Goal: Task Accomplishment & Management: Manage account settings

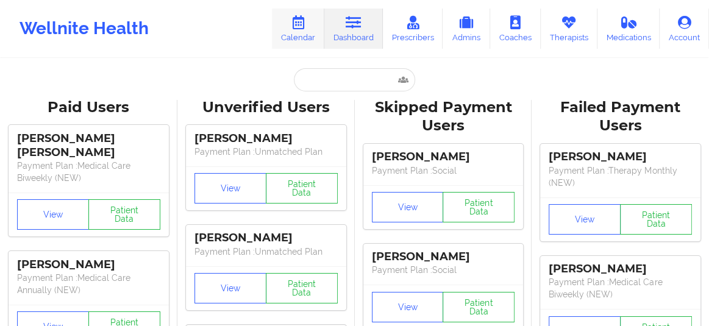
click at [296, 37] on link "Calendar" at bounding box center [298, 29] width 52 height 40
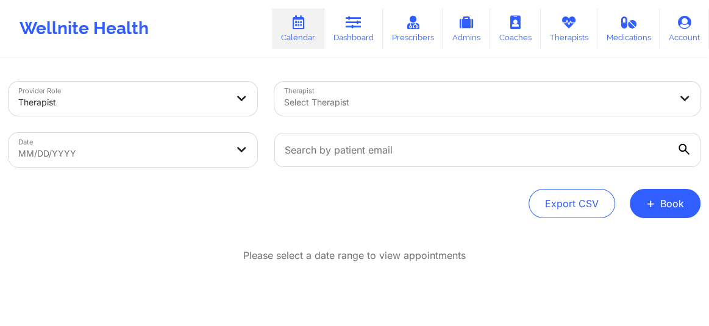
click at [48, 104] on div at bounding box center [122, 102] width 209 height 15
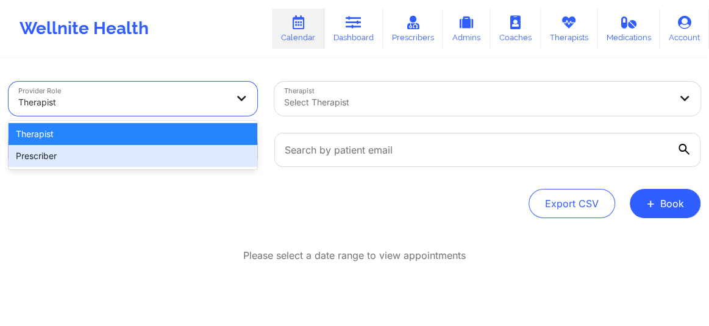
click at [64, 160] on div "Prescriber" at bounding box center [133, 156] width 249 height 22
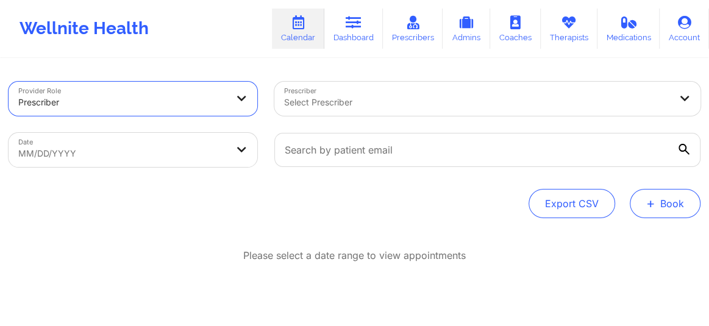
click at [675, 202] on button "+ Book" at bounding box center [665, 203] width 71 height 29
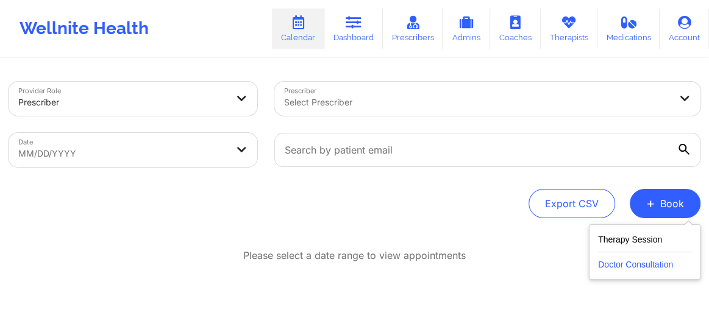
click at [621, 267] on button "Doctor Consultation" at bounding box center [644, 262] width 93 height 20
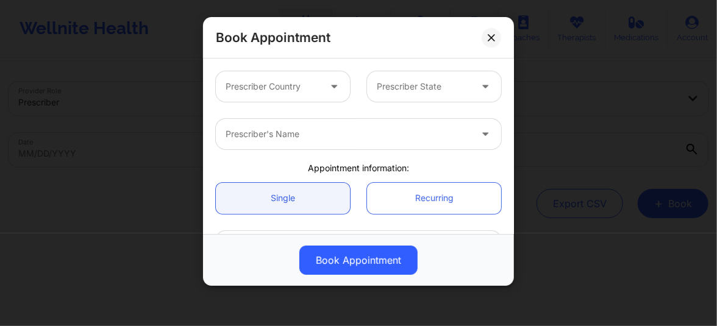
click at [274, 89] on div at bounding box center [273, 86] width 94 height 15
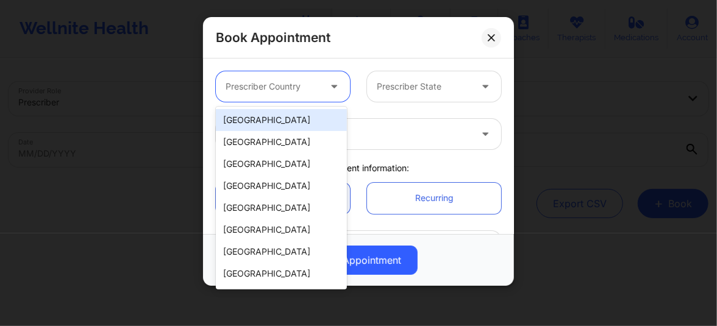
click at [254, 122] on div "[GEOGRAPHIC_DATA]" at bounding box center [281, 120] width 131 height 22
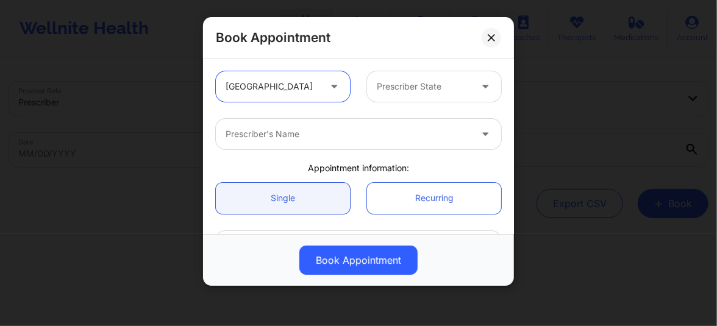
click at [409, 96] on div "Prescriber State" at bounding box center [419, 86] width 105 height 30
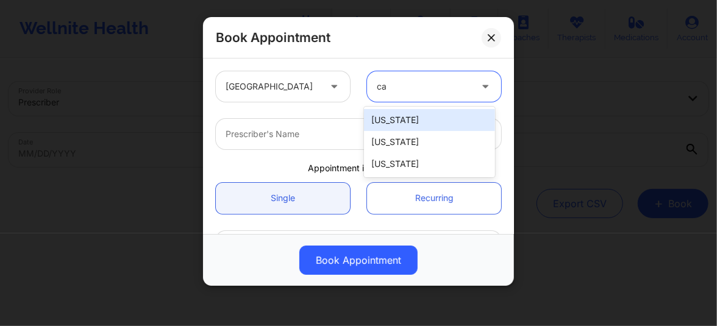
type input "cal"
click at [399, 113] on div "California" at bounding box center [429, 120] width 131 height 22
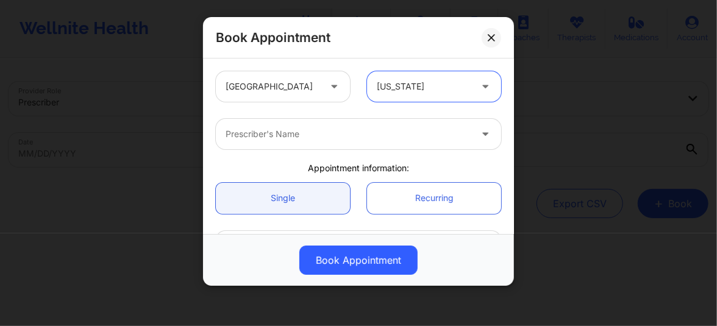
click at [334, 130] on div at bounding box center [348, 134] width 245 height 15
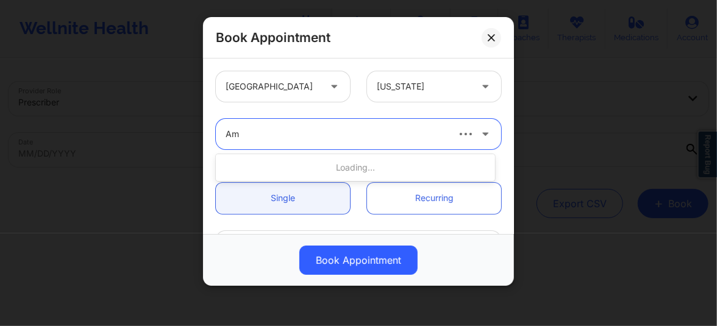
type input "Amy"
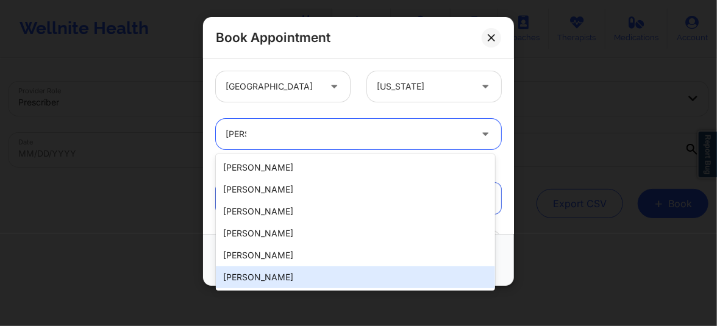
click at [273, 274] on div "Amy Halanski" at bounding box center [355, 278] width 279 height 22
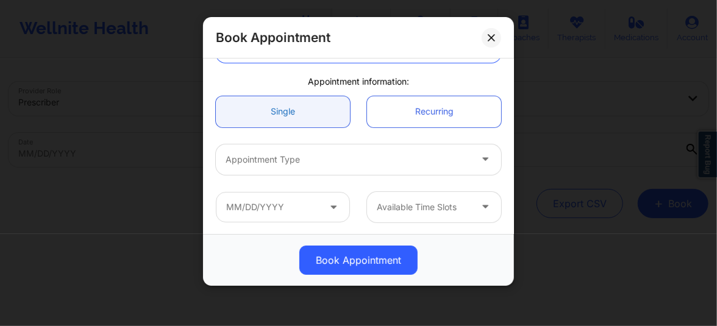
scroll to position [101, 0]
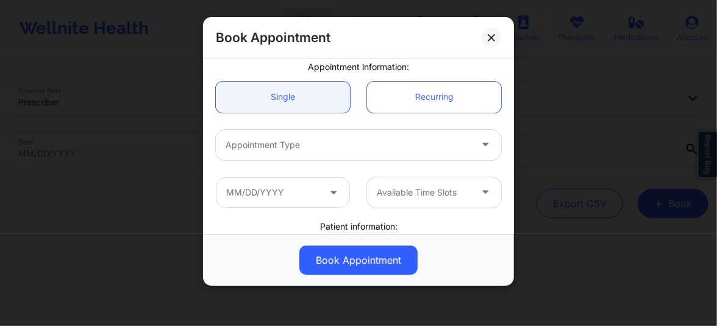
click at [290, 150] on div at bounding box center [348, 145] width 245 height 15
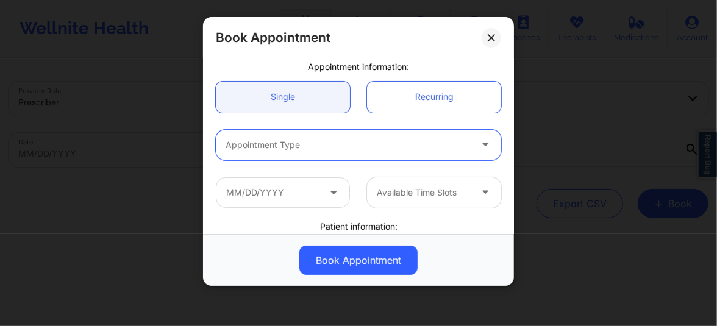
click at [310, 146] on div at bounding box center [348, 145] width 245 height 15
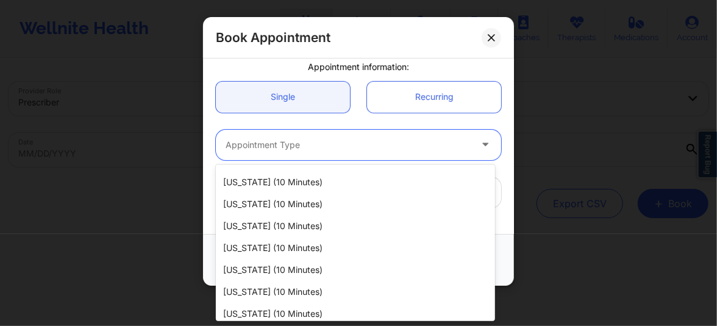
scroll to position [730, 0]
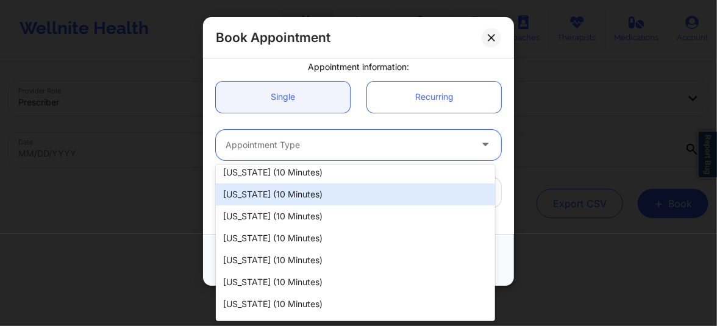
click at [280, 199] on div "Oklahoma (10 minutes)" at bounding box center [355, 195] width 279 height 22
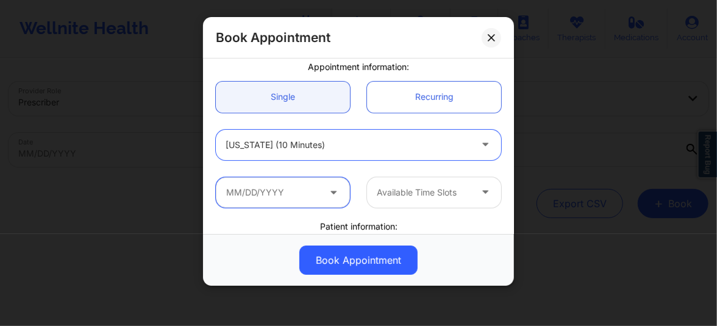
click at [315, 195] on input "text" at bounding box center [283, 192] width 134 height 30
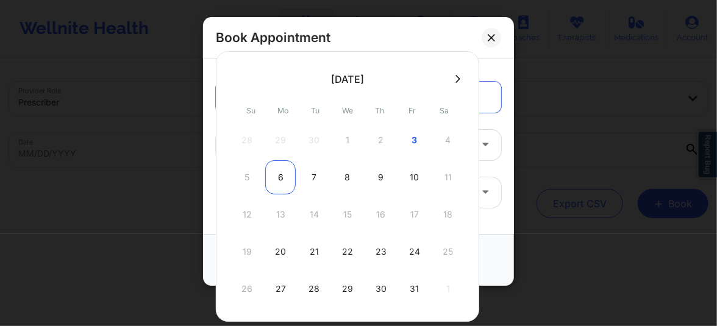
click at [278, 181] on div "6" at bounding box center [280, 177] width 30 height 34
type input "10/06/2025"
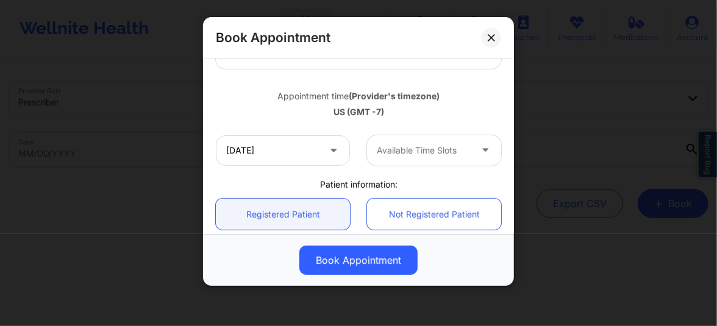
scroll to position [194, 0]
click at [391, 159] on div "Available Time Slots" at bounding box center [419, 149] width 105 height 30
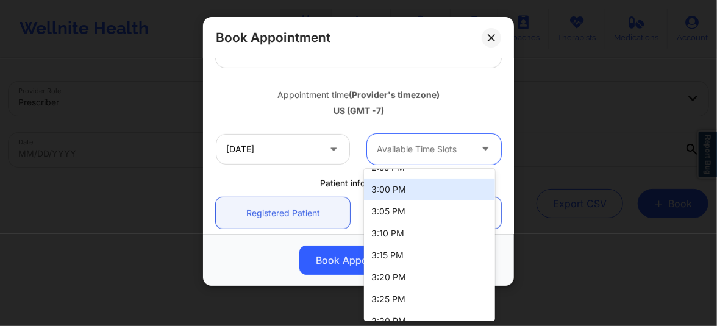
scroll to position [1693, 0]
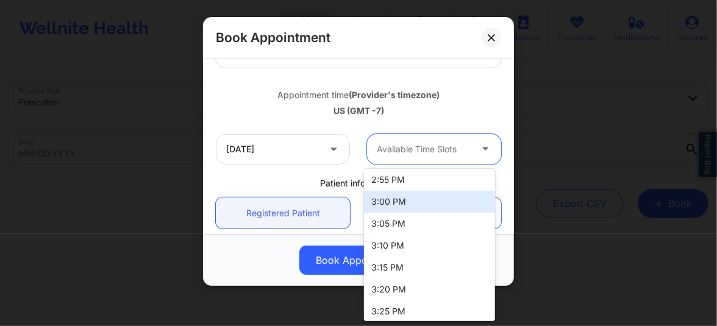
click at [384, 181] on div "2:55 PM" at bounding box center [429, 180] width 131 height 22
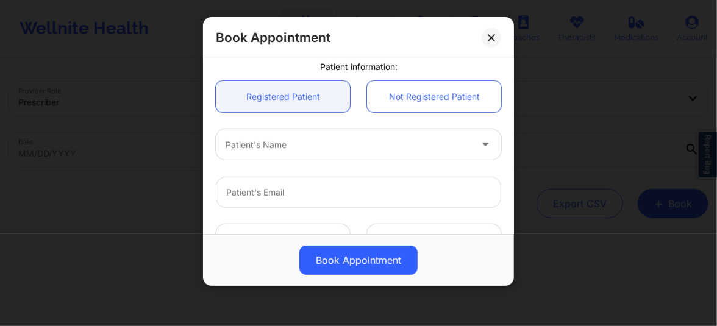
scroll to position [360, 0]
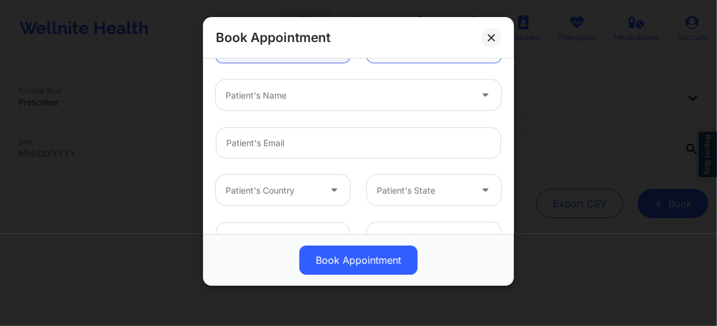
click at [293, 92] on div at bounding box center [348, 95] width 245 height 15
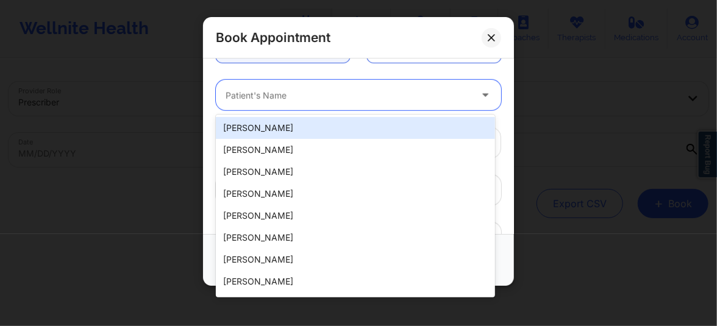
paste input "Grace Hill"
type input "Grace Hill"
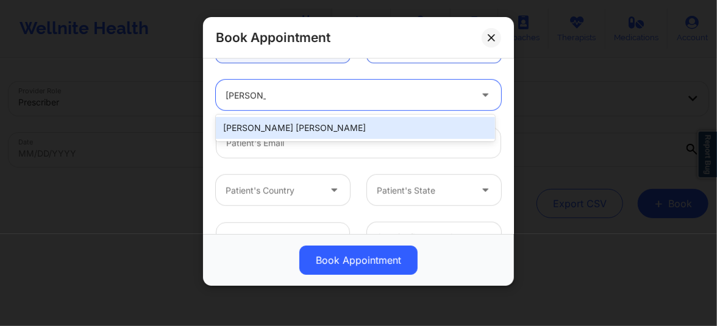
click at [274, 123] on div "Grace Hill" at bounding box center [355, 128] width 279 height 22
type input "hillgrace00@gmail.com"
type input "+1661-644-5768"
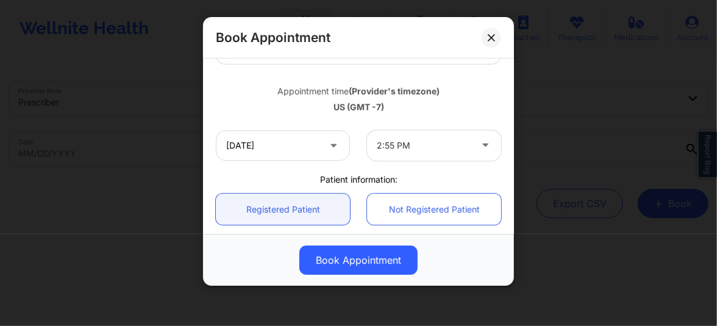
scroll to position [189, 0]
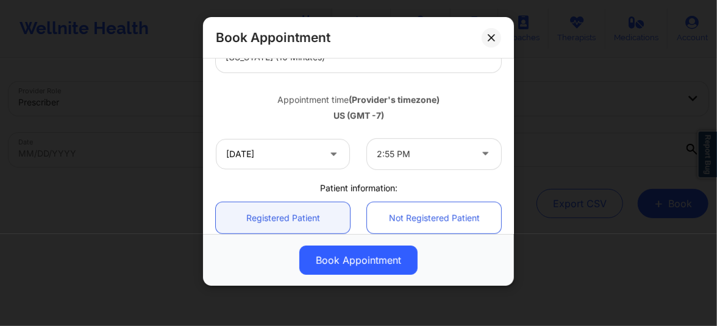
click at [437, 160] on div at bounding box center [424, 154] width 94 height 15
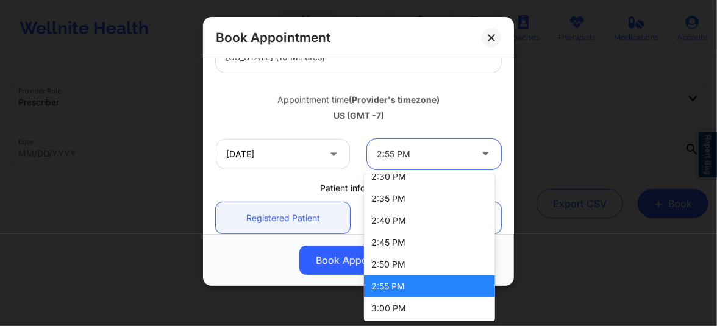
scroll to position [1589, 0]
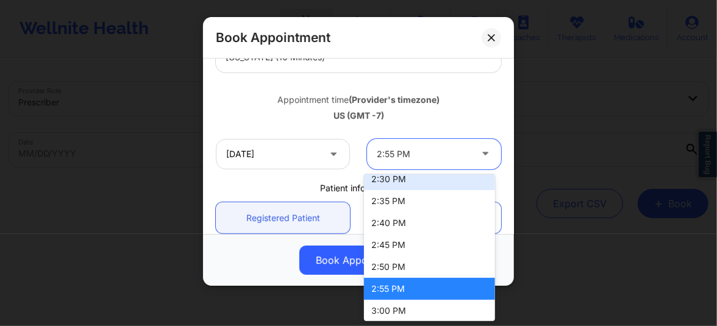
click at [384, 184] on div "2:30 PM" at bounding box center [429, 179] width 131 height 22
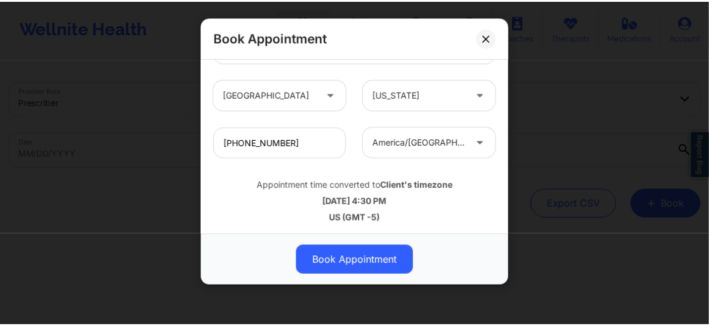
scroll to position [457, 0]
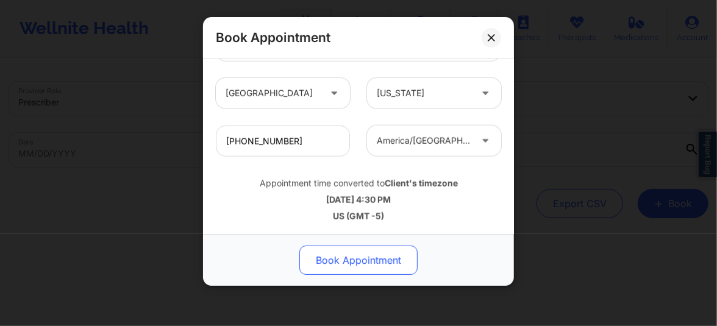
click at [359, 267] on button "Book Appointment" at bounding box center [358, 260] width 118 height 29
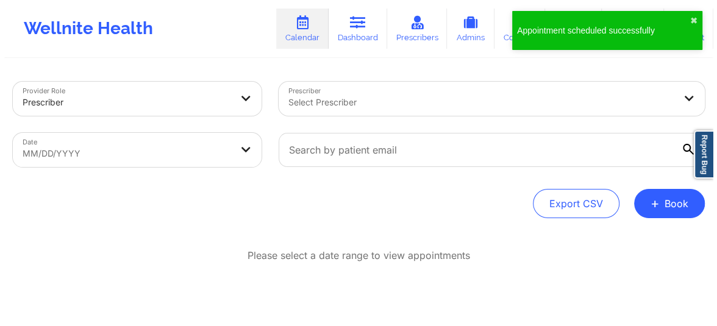
scroll to position [27, 0]
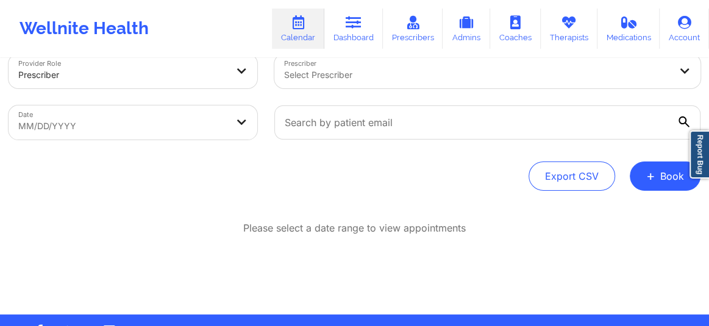
click at [114, 128] on body "Wellnite Health Calendar Dashboard Prescribers Admins Coaches Therapists Medica…" at bounding box center [354, 136] width 709 height 326
select select "2025-8"
select select "2025-9"
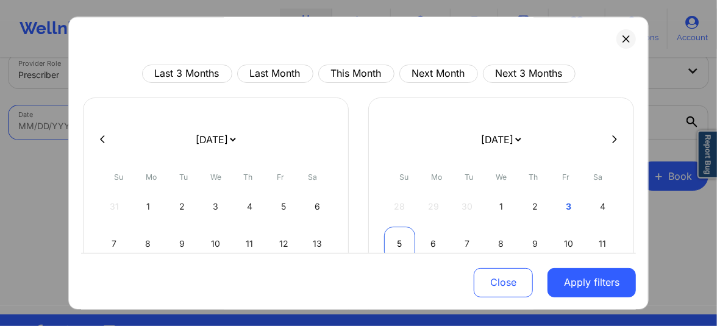
click at [390, 241] on div "5" at bounding box center [399, 244] width 31 height 34
select select "2025-9"
select select "2025-10"
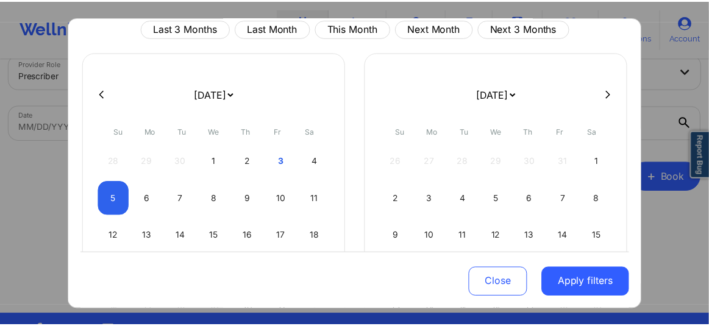
scroll to position [65, 0]
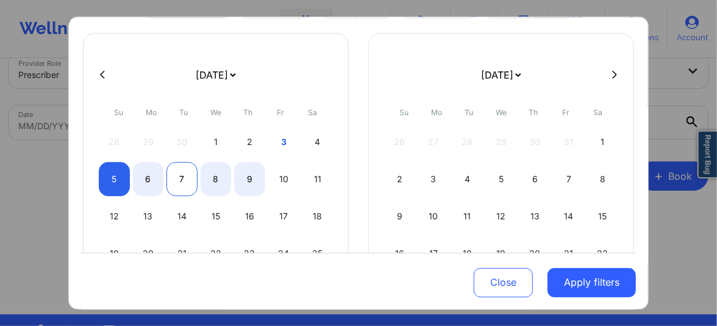
select select "2025-9"
select select "2025-10"
click at [180, 177] on div "7" at bounding box center [181, 179] width 31 height 34
select select "2025-9"
select select "2025-10"
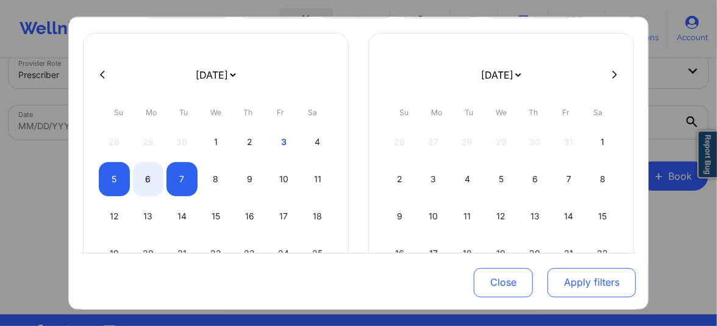
click at [585, 286] on button "Apply filters" at bounding box center [592, 282] width 88 height 29
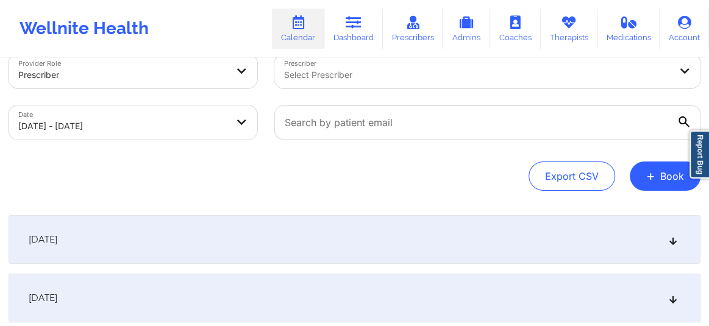
click at [348, 74] on div at bounding box center [477, 75] width 386 height 15
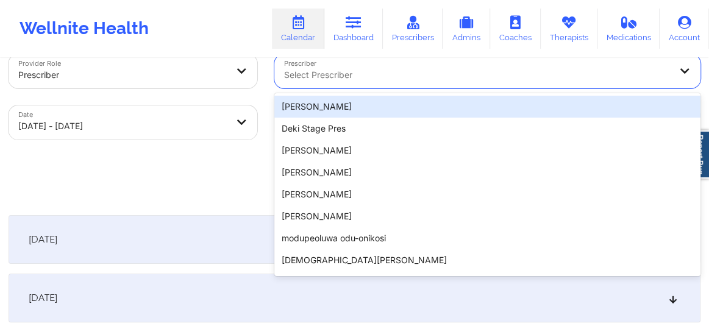
click at [190, 76] on div at bounding box center [122, 75] width 209 height 15
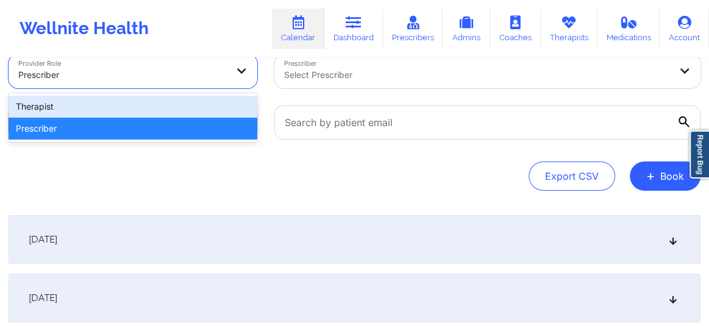
click at [161, 104] on div "Therapist" at bounding box center [133, 107] width 249 height 22
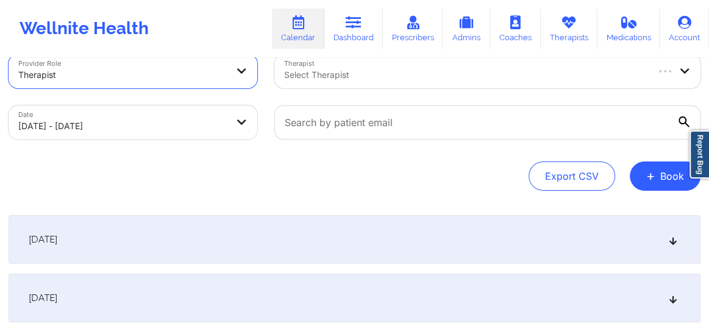
click at [327, 75] on div at bounding box center [465, 75] width 362 height 15
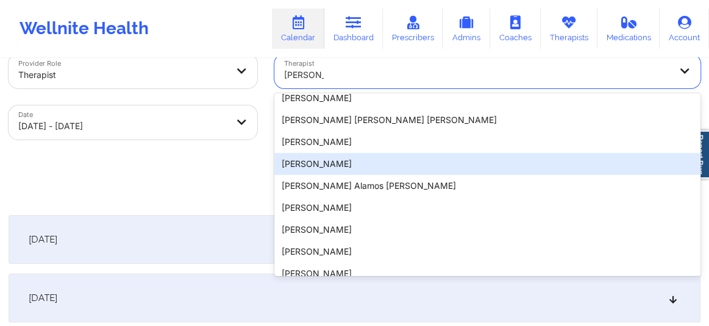
scroll to position [0, 0]
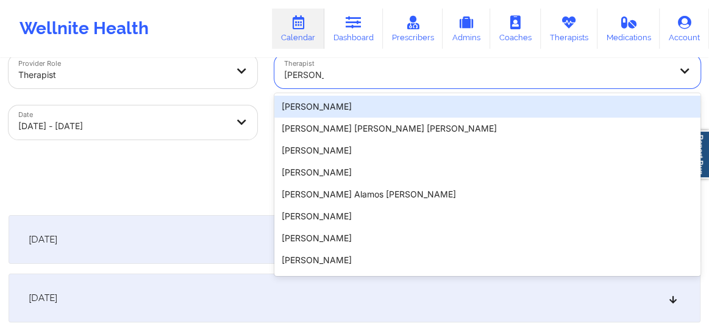
type input "Veronica"
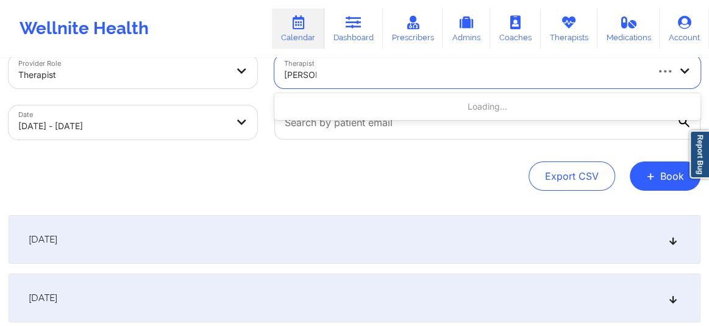
type input "veronique"
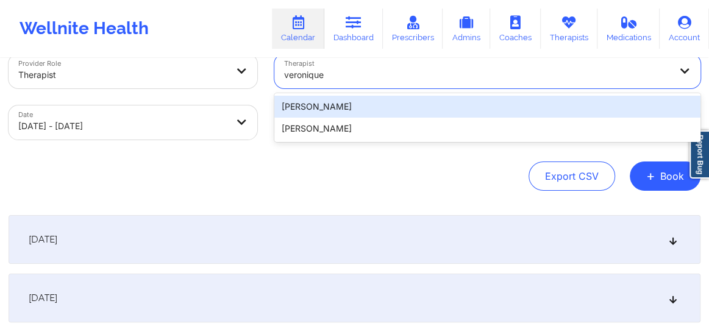
click at [315, 101] on div "Veronique Green" at bounding box center [487, 107] width 426 height 22
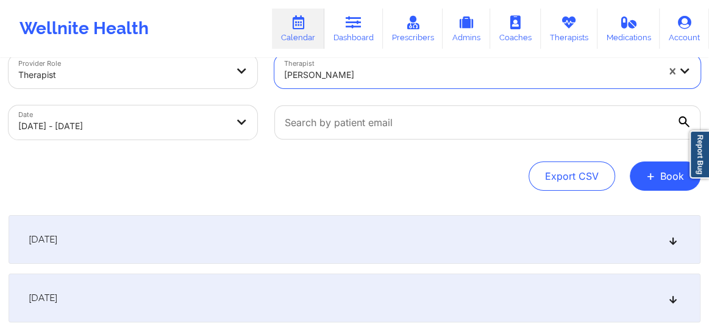
click at [671, 240] on icon at bounding box center [673, 239] width 10 height 9
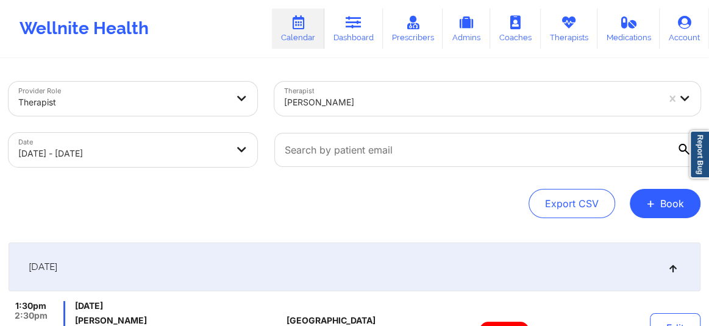
select select "2025-9"
select select "2025-10"
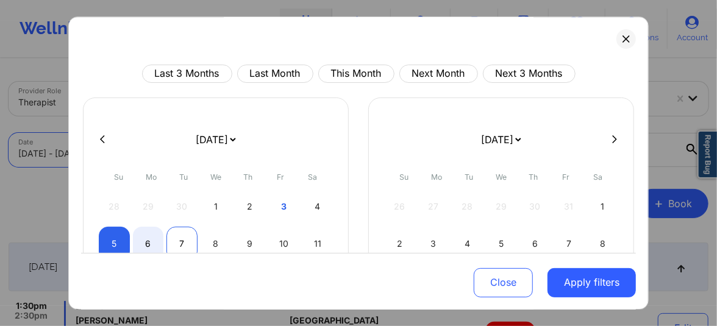
click at [182, 241] on div "7" at bounding box center [181, 244] width 31 height 34
select select "2025-9"
select select "2025-10"
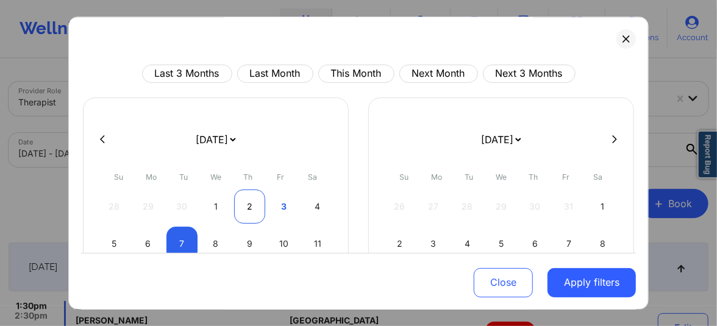
select select "2025-9"
select select "2025-10"
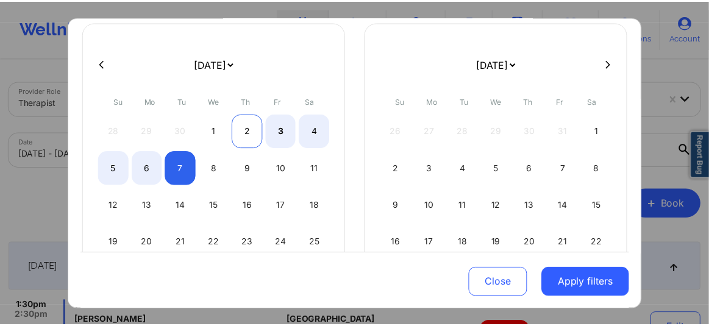
scroll to position [92, 0]
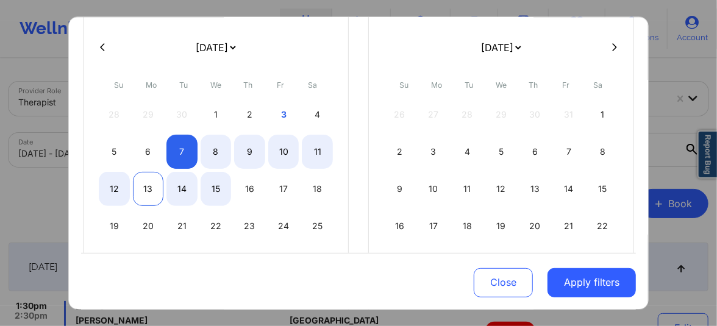
select select "2025-9"
select select "2025-10"
click at [145, 191] on div "13" at bounding box center [148, 189] width 31 height 34
select select "2025-9"
select select "2025-10"
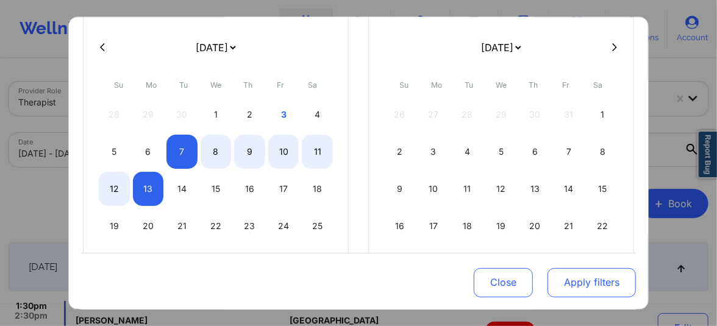
drag, startPoint x: 603, startPoint y: 287, endPoint x: 578, endPoint y: 282, distance: 25.6
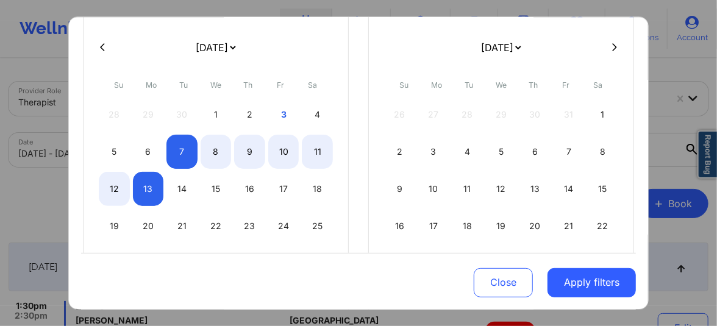
click at [603, 287] on button "Apply filters" at bounding box center [592, 282] width 88 height 29
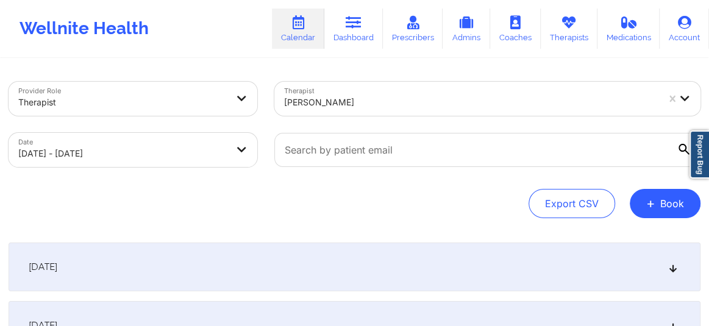
scroll to position [415, 0]
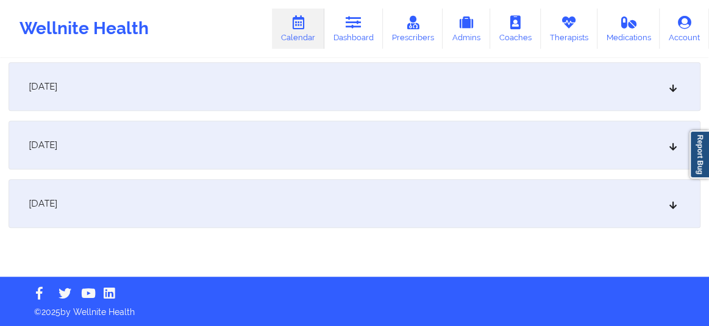
click at [258, 157] on div "October 12, 2025" at bounding box center [355, 145] width 692 height 49
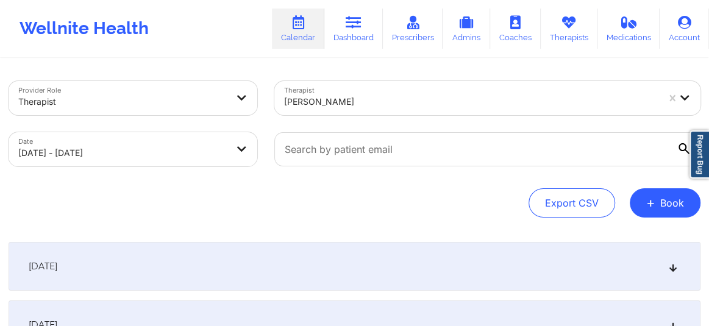
scroll to position [0, 0]
click at [322, 97] on div at bounding box center [471, 102] width 374 height 15
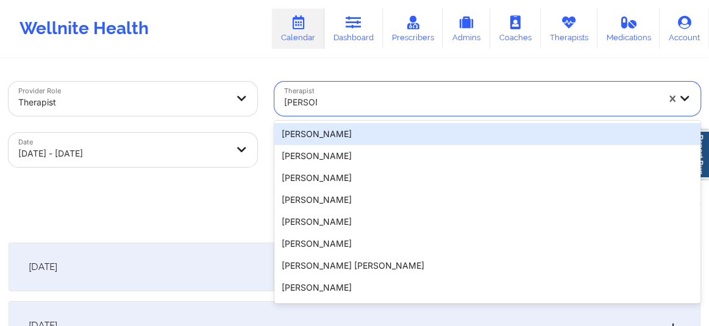
type input "richard R"
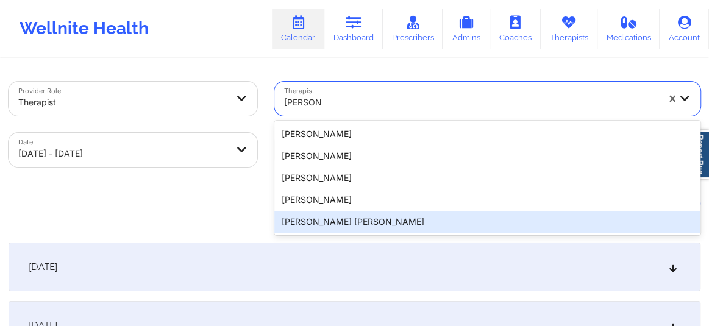
click at [328, 222] on div "[PERSON_NAME] [PERSON_NAME]" at bounding box center [487, 222] width 426 height 22
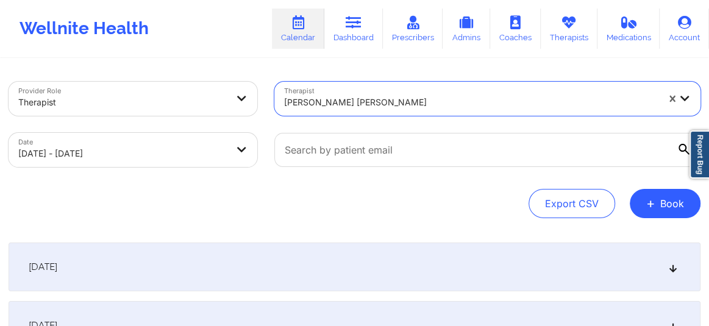
click at [106, 154] on body "Wellnite Health Calendar Dashboard Prescribers Admins Coaches Therapists Medica…" at bounding box center [354, 163] width 709 height 326
select select "2025-9"
select select "2025-10"
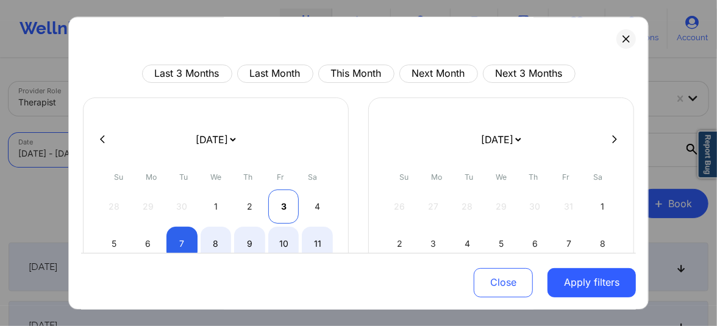
click at [281, 202] on div "3" at bounding box center [283, 207] width 31 height 34
select select "2025-9"
select select "2025-10"
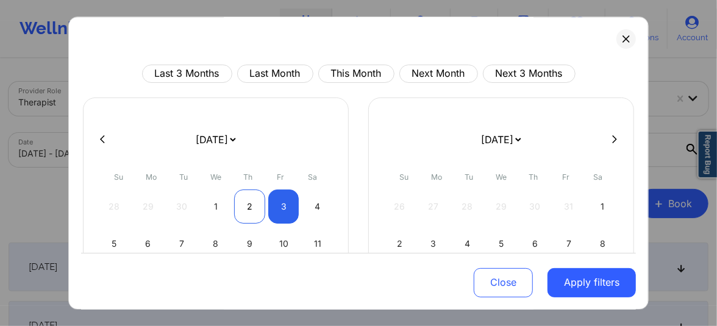
select select "2025-9"
select select "2025-10"
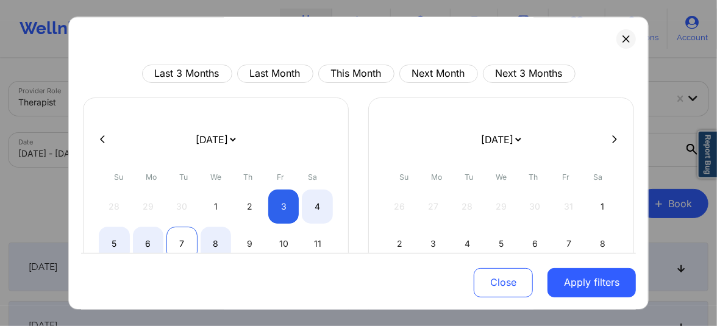
select select "2025-9"
select select "2025-10"
click at [186, 238] on div "7" at bounding box center [181, 244] width 31 height 34
select select "2025-9"
select select "2025-10"
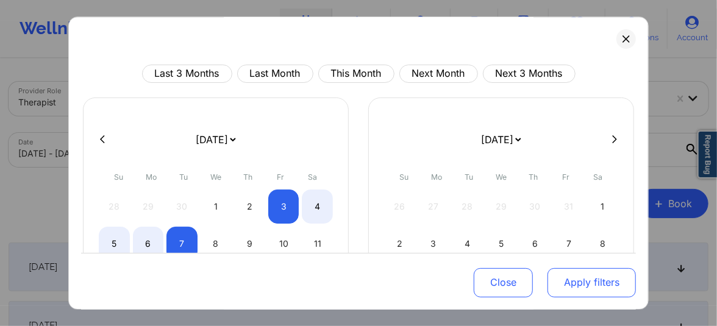
click at [581, 285] on button "Apply filters" at bounding box center [592, 282] width 88 height 29
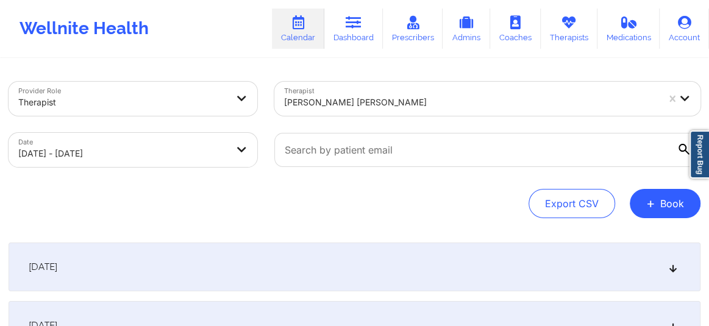
click at [672, 271] on icon at bounding box center [673, 267] width 10 height 9
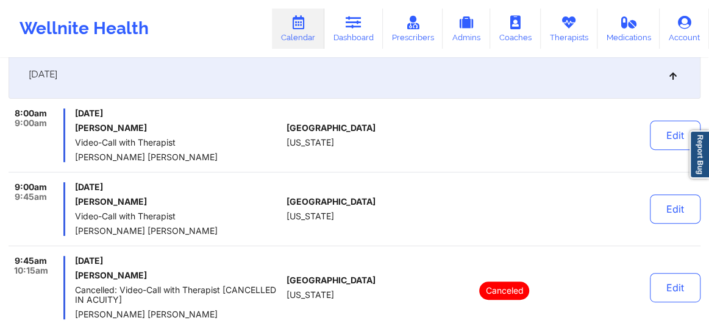
scroll to position [203, 0]
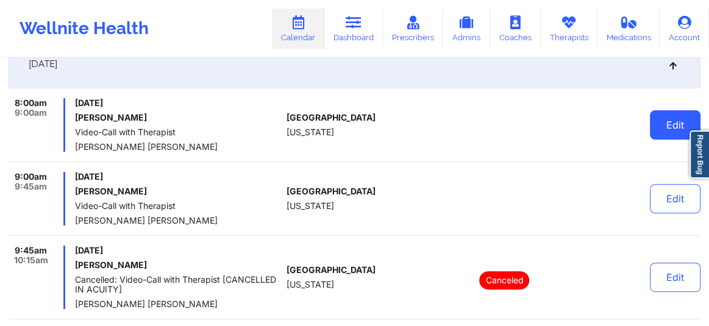
click at [656, 122] on button "Edit" at bounding box center [675, 124] width 51 height 29
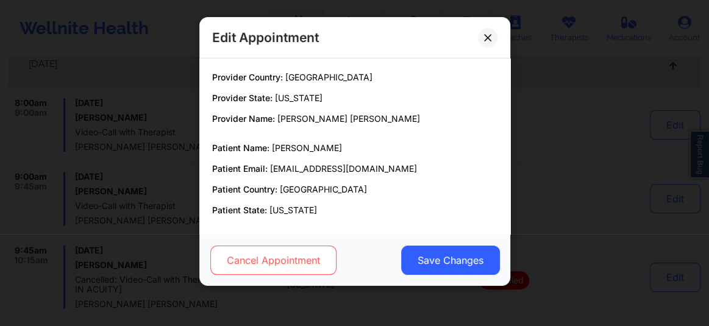
click at [274, 256] on button "Cancel Appointment" at bounding box center [273, 260] width 126 height 29
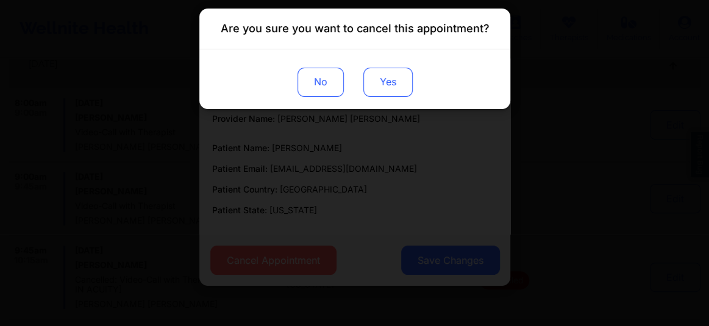
click at [391, 81] on button "Yes" at bounding box center [387, 82] width 49 height 29
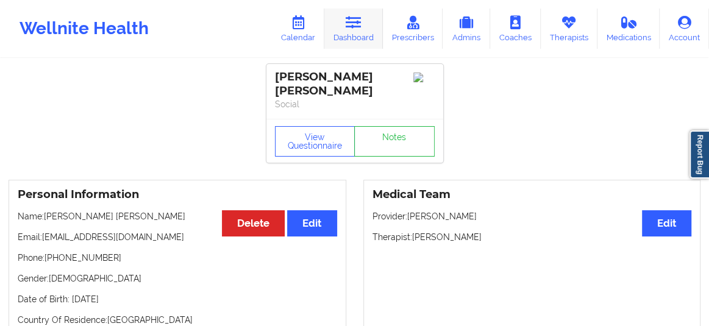
click at [358, 30] on link "Dashboard" at bounding box center [353, 29] width 59 height 40
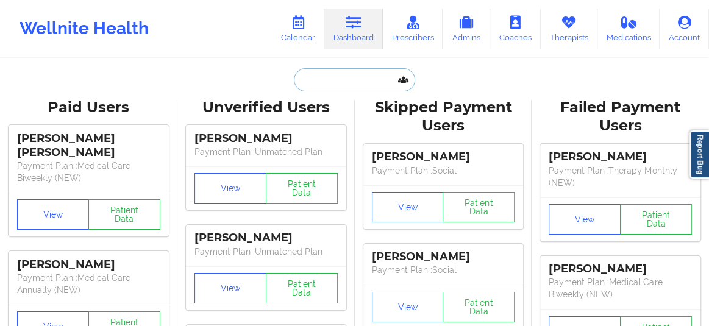
click at [315, 87] on input "text" at bounding box center [354, 79] width 121 height 23
paste input "Shaniece carter"
type input "Shaniece carter"
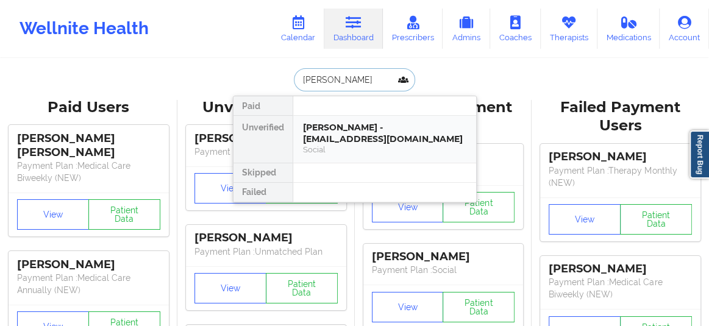
click at [330, 141] on div "Shaniece Carter - cartershaniece217@gmail.com" at bounding box center [384, 133] width 163 height 23
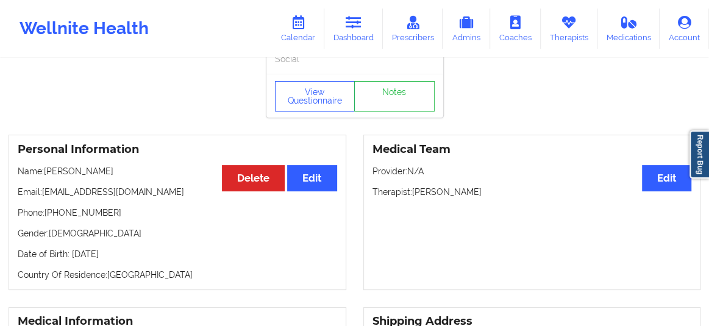
scroll to position [37, 0]
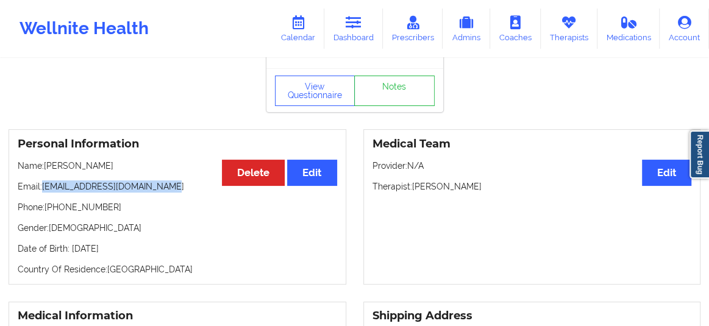
drag, startPoint x: 91, startPoint y: 192, endPoint x: 44, endPoint y: 191, distance: 47.0
click at [44, 191] on p "Email: cartershaniece217@gmail.com" at bounding box center [178, 187] width 320 height 12
copy p "cartershaniece217@gmail.com"
click at [166, 193] on p "Email: cartershaniece217@gmail.com" at bounding box center [178, 187] width 320 height 12
drag, startPoint x: 120, startPoint y: 190, endPoint x: 44, endPoint y: 190, distance: 76.2
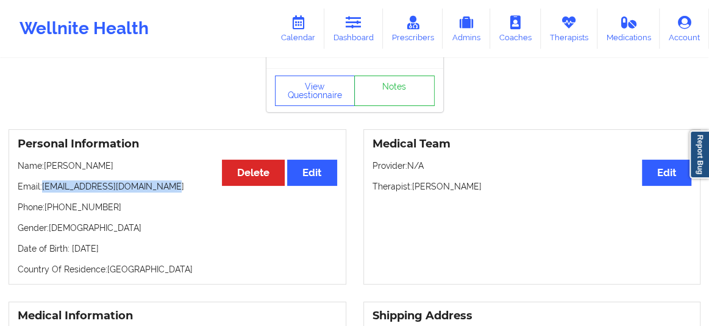
click at [44, 190] on p "Email: cartershaniece217@gmail.com" at bounding box center [178, 187] width 320 height 12
copy p "cartershaniece217@gmail.com"
click at [560, 36] on link "Therapists" at bounding box center [569, 29] width 57 height 40
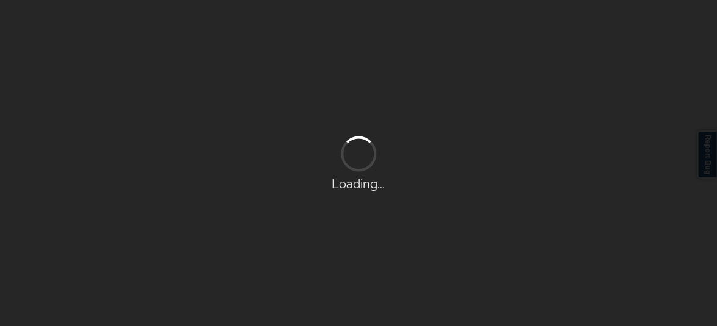
click at [323, 43] on div "Loading..." at bounding box center [358, 163] width 717 height 326
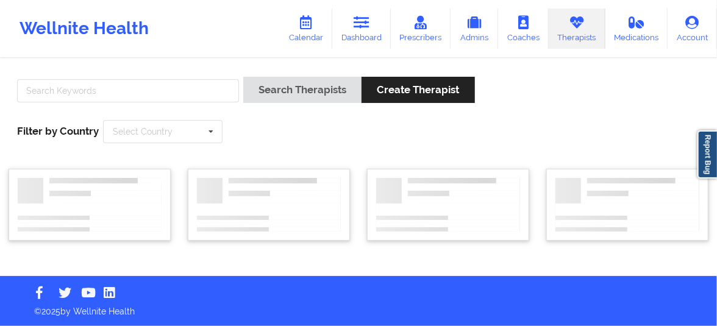
click at [365, 35] on link "Dashboard" at bounding box center [361, 29] width 59 height 40
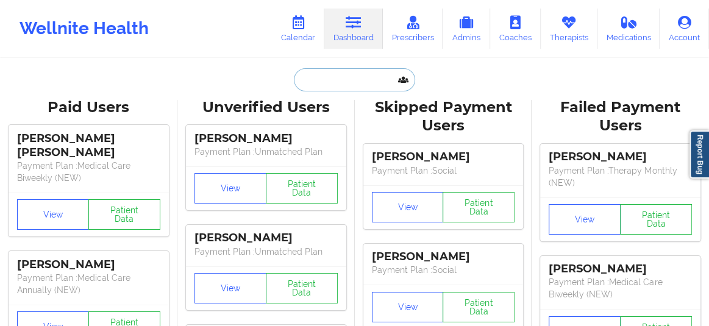
click at [317, 86] on input "text" at bounding box center [354, 79] width 121 height 23
paste input "xdestinyksx@gmail.com"
type input "xdestinyksx@gmail.com"
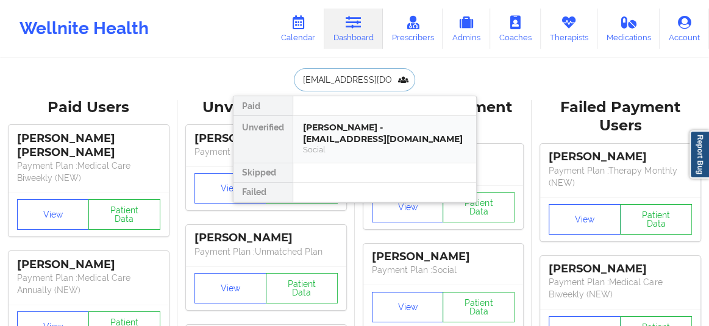
click at [332, 152] on div "Social" at bounding box center [384, 150] width 163 height 10
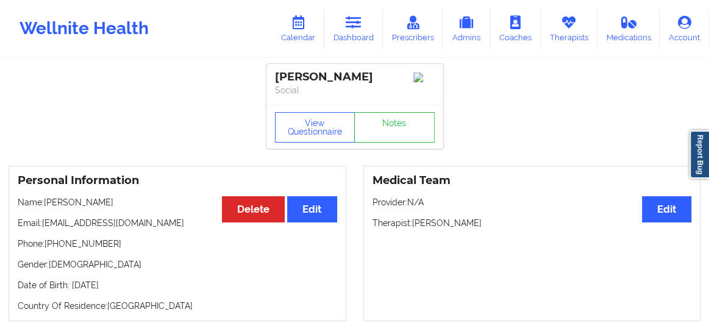
drag, startPoint x: 490, startPoint y: 229, endPoint x: 415, endPoint y: 226, distance: 75.7
click at [415, 226] on p "Therapist: Hannah Porterfield" at bounding box center [533, 223] width 320 height 12
copy p "Hannah Porterfield"
click at [301, 36] on link "Calendar" at bounding box center [298, 29] width 52 height 40
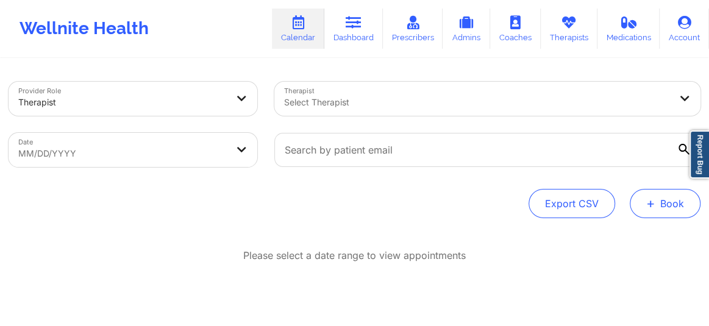
click at [663, 216] on button "+ Book" at bounding box center [665, 203] width 71 height 29
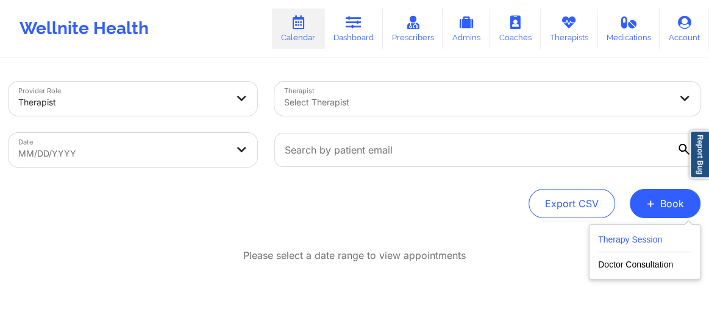
click at [640, 244] on button "Therapy Session" at bounding box center [644, 242] width 93 height 20
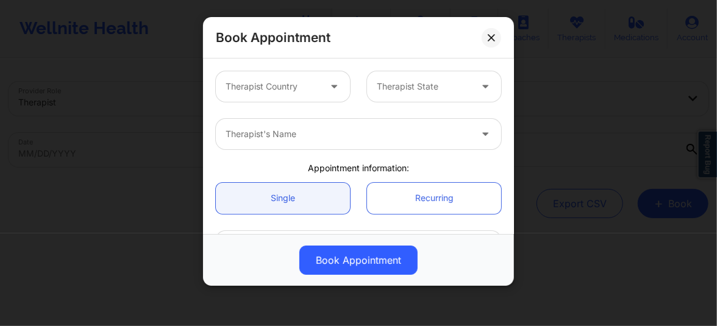
click at [306, 95] on div "Therapist Country" at bounding box center [268, 86] width 105 height 30
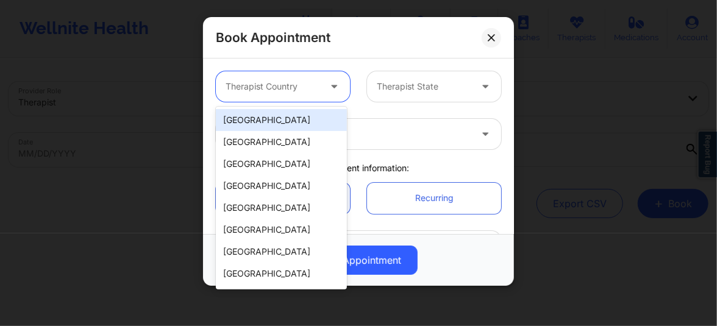
click at [267, 123] on div "[GEOGRAPHIC_DATA]" at bounding box center [281, 120] width 131 height 22
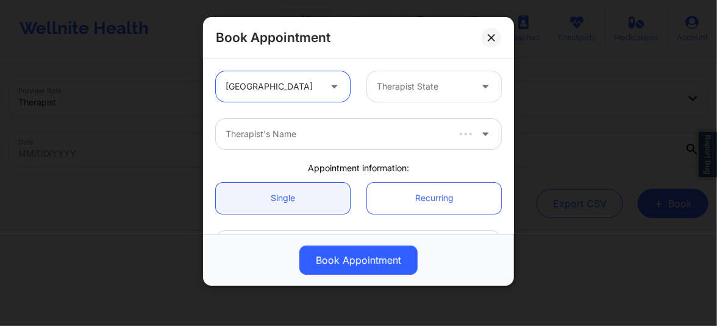
click at [407, 82] on div at bounding box center [424, 86] width 94 height 15
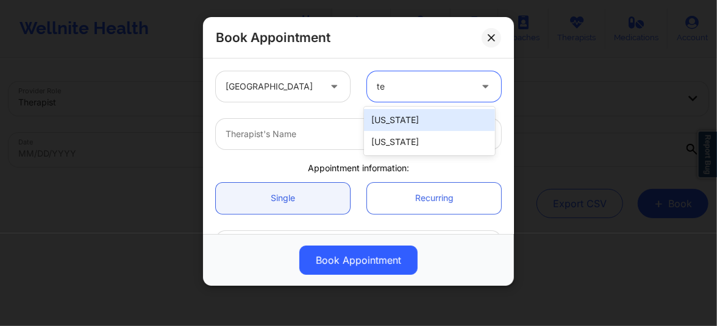
type input "tex"
click at [396, 120] on div "[US_STATE]" at bounding box center [429, 120] width 131 height 22
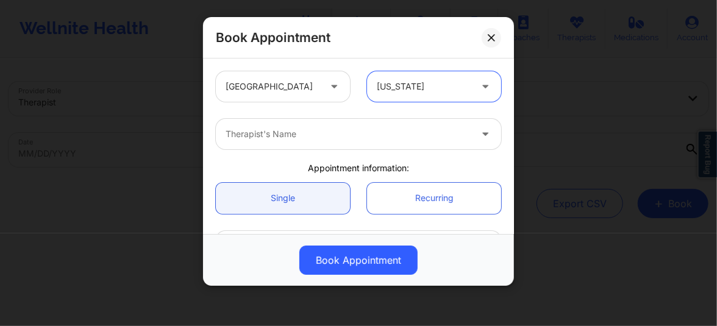
click at [310, 139] on div at bounding box center [348, 134] width 245 height 15
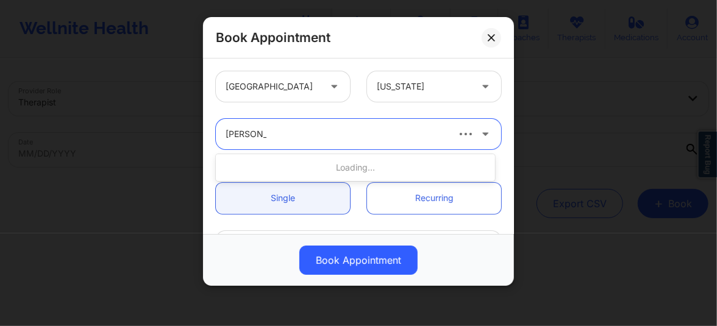
type input "Hannah po"
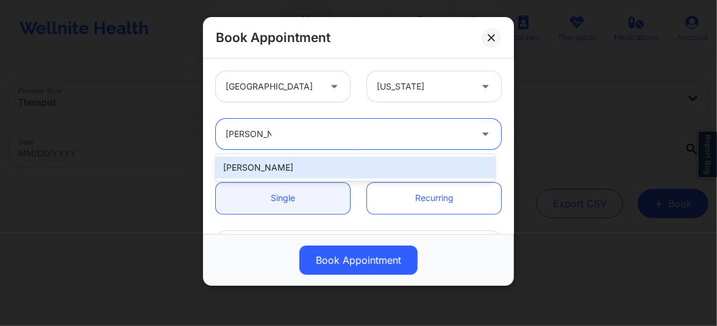
click at [292, 171] on div "Hannah Porterfield" at bounding box center [355, 168] width 279 height 22
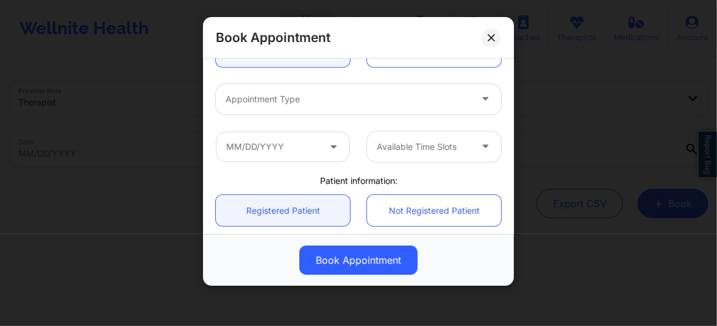
scroll to position [148, 0]
click at [276, 98] on div at bounding box center [348, 98] width 245 height 15
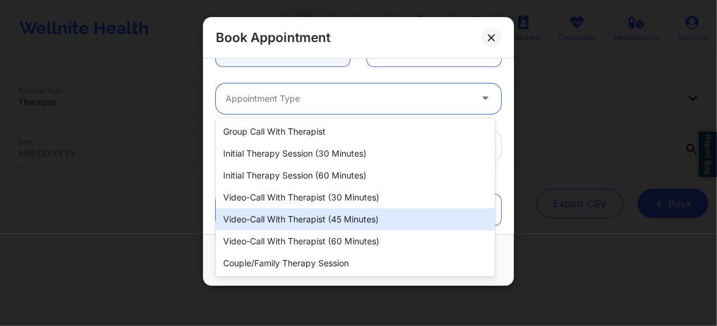
click at [308, 212] on div "Video-Call with Therapist (45 minutes)" at bounding box center [355, 220] width 279 height 22
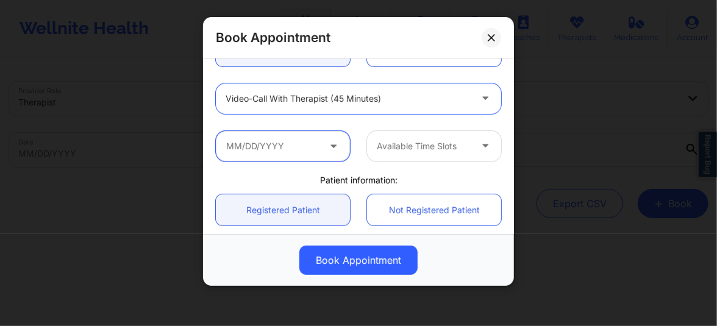
click at [296, 148] on input "text" at bounding box center [283, 146] width 134 height 30
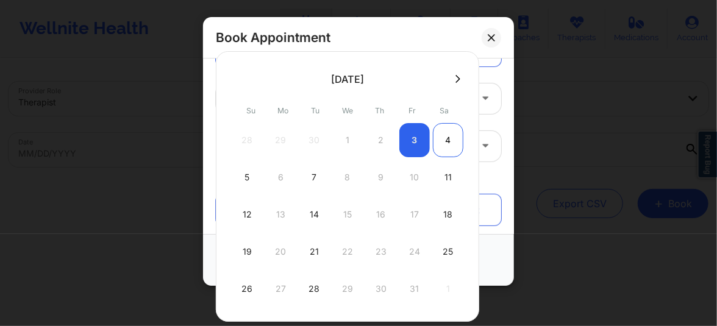
click at [447, 138] on div "4" at bounding box center [448, 140] width 30 height 34
type input "10/04/2025"
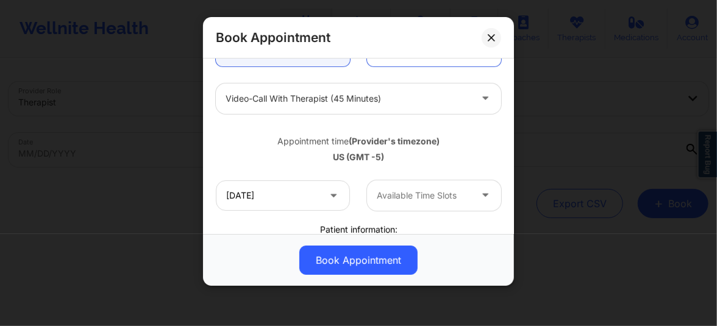
click at [424, 187] on div "Available Time Slots" at bounding box center [419, 196] width 105 height 30
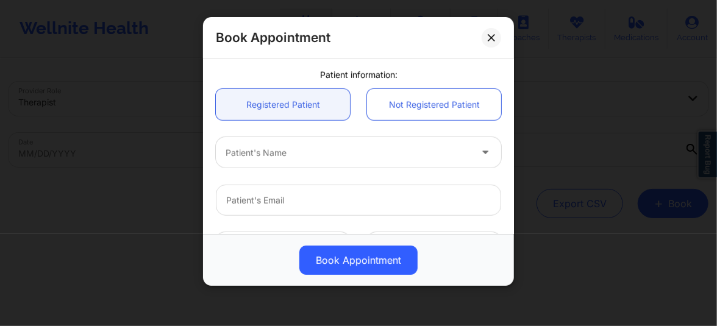
scroll to position [391, 0]
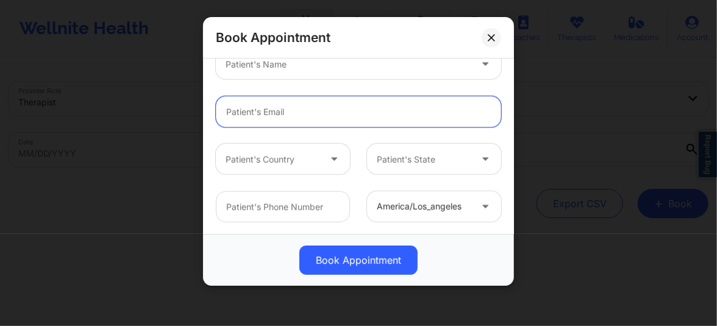
click at [277, 112] on input "email" at bounding box center [358, 111] width 285 height 31
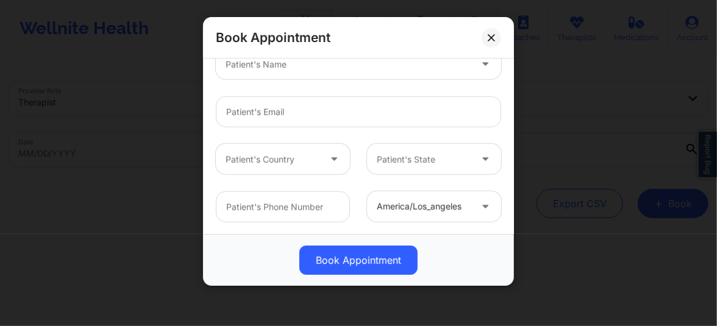
click at [264, 70] on div at bounding box center [348, 64] width 245 height 15
type input "Destiny Soto"
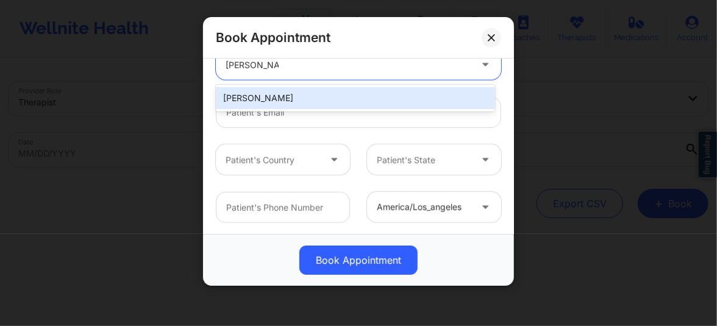
click at [260, 95] on div "Destiny Soto" at bounding box center [355, 98] width 279 height 22
type input "xdestinyksx@gmail.com"
type input "+19562937071"
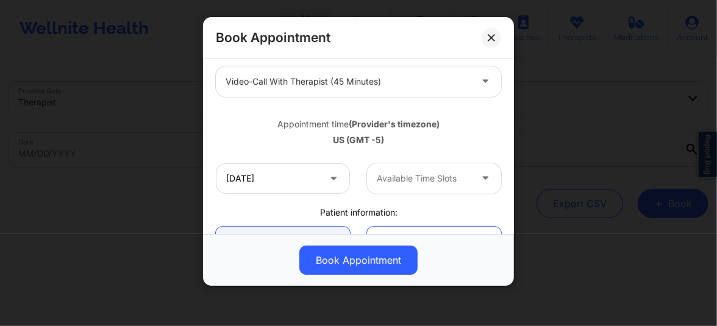
scroll to position [179, 0]
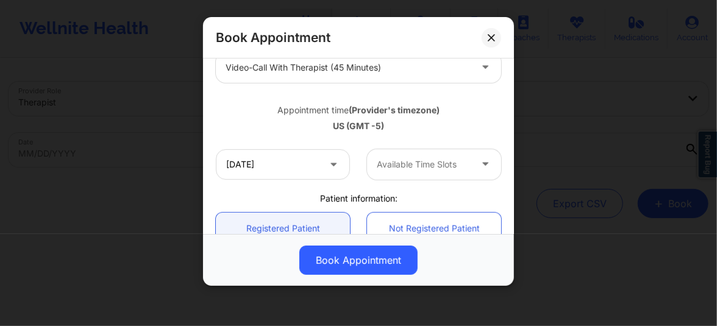
click at [403, 165] on div at bounding box center [424, 164] width 94 height 15
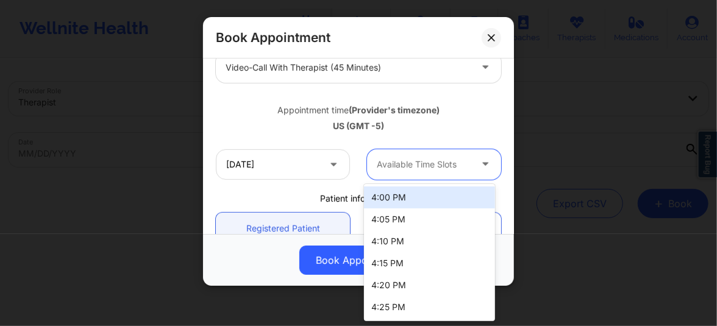
click at [393, 198] on div "4:00 PM" at bounding box center [429, 198] width 131 height 22
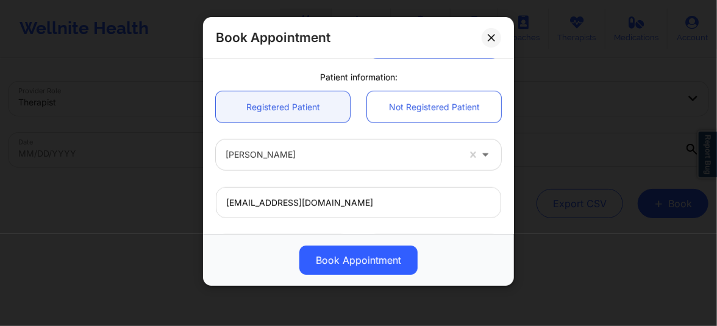
scroll to position [456, 0]
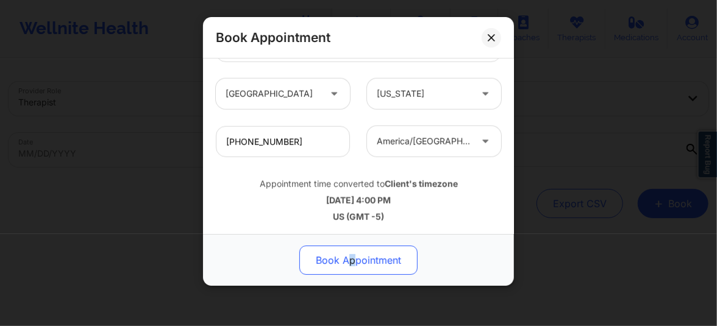
click at [352, 256] on button "Book Appointment" at bounding box center [358, 260] width 118 height 29
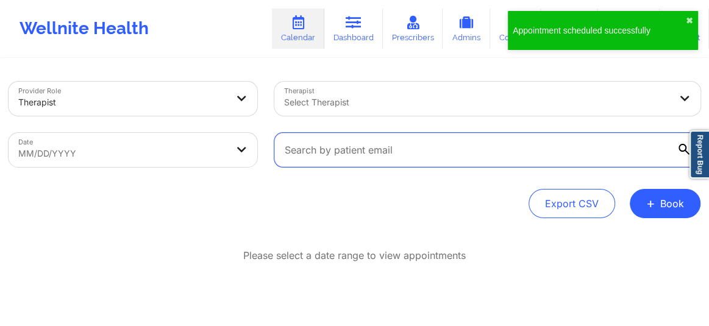
click at [334, 157] on input "text" at bounding box center [487, 150] width 426 height 34
paste input "bobby.rombola@gmail.com"
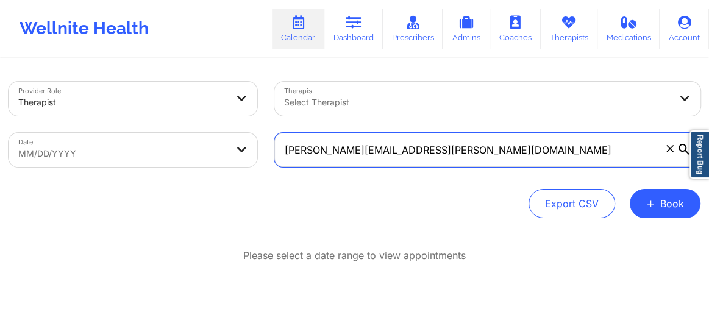
type input "bobby.rombola@gmail.com"
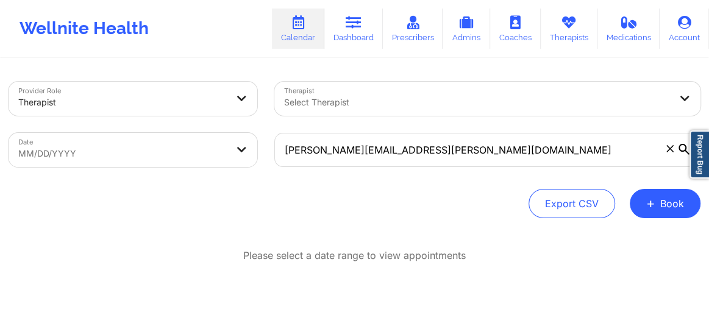
click at [130, 160] on body "Appointment scheduled successfully ✖︎ Wellnite Health Calendar Dashboard Prescr…" at bounding box center [354, 163] width 709 height 326
select select "2025-8"
select select "2025-9"
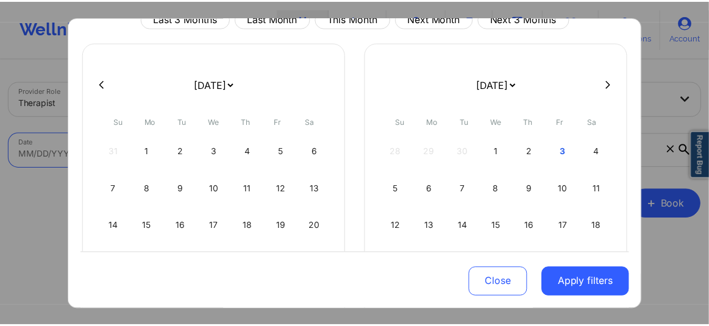
scroll to position [65, 0]
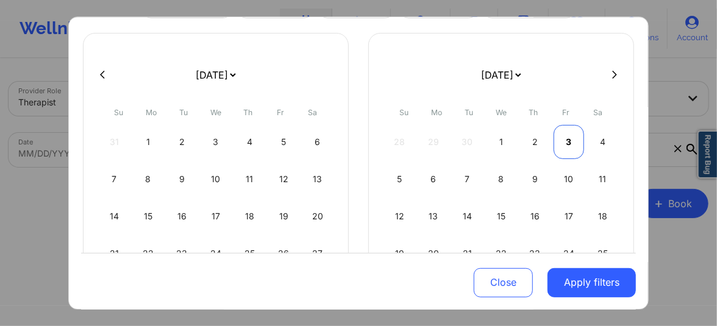
click at [567, 134] on div "3" at bounding box center [569, 142] width 31 height 34
select select "2025-9"
select select "2025-10"
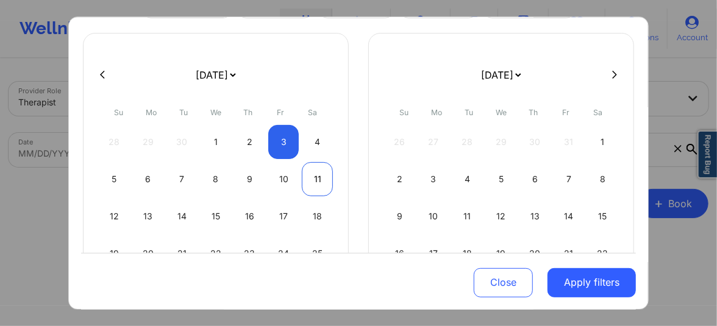
select select "2025-9"
select select "2025-10"
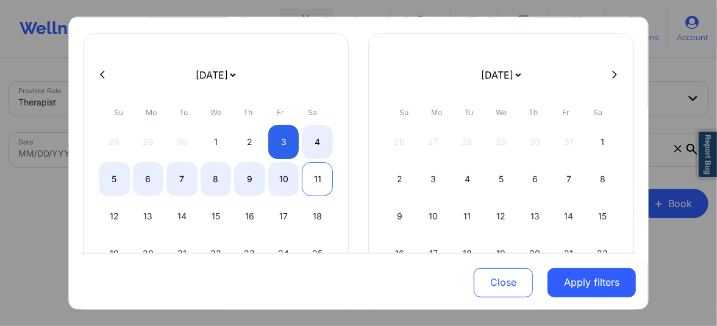
click at [309, 170] on div "11" at bounding box center [317, 179] width 31 height 34
select select "2025-9"
select select "2025-10"
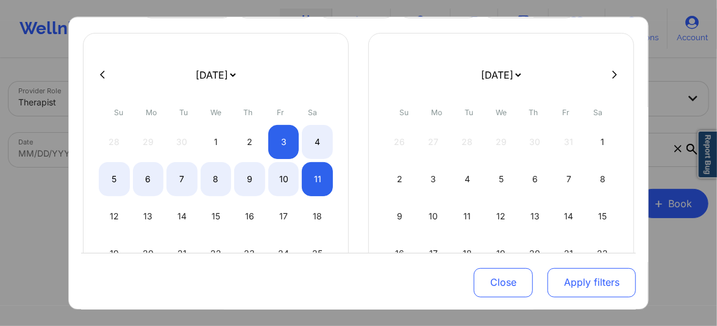
click at [554, 268] on button "Apply filters" at bounding box center [592, 282] width 88 height 29
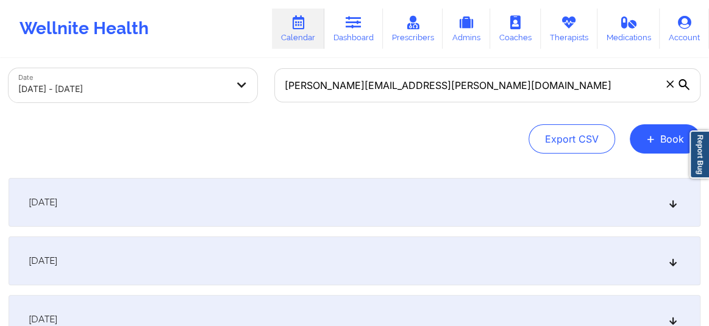
click at [671, 201] on icon at bounding box center [673, 202] width 10 height 9
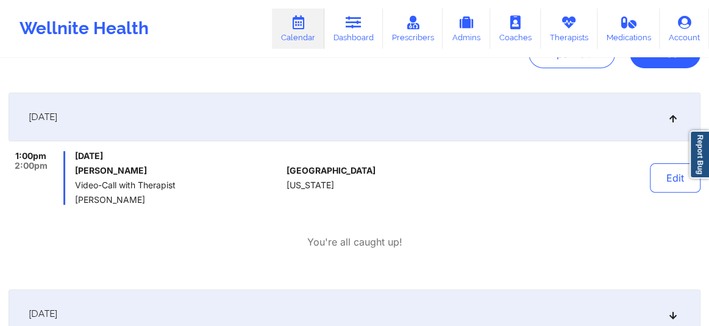
scroll to position [0, 0]
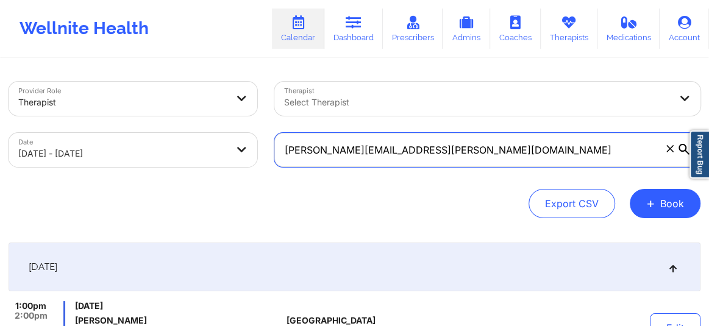
drag, startPoint x: 421, startPoint y: 152, endPoint x: 279, endPoint y: 157, distance: 142.2
click at [279, 157] on input "bobby.rombola@gmail.com" at bounding box center [487, 150] width 426 height 34
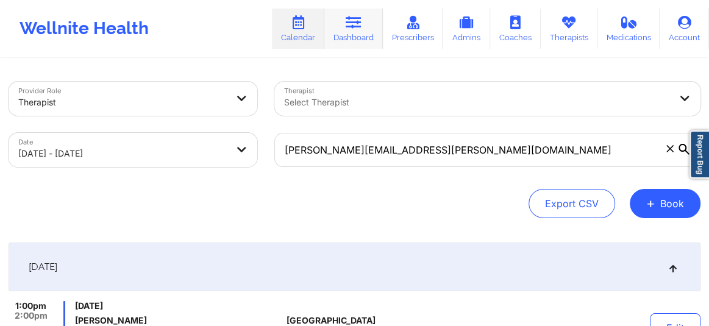
click at [349, 27] on icon at bounding box center [354, 22] width 16 height 13
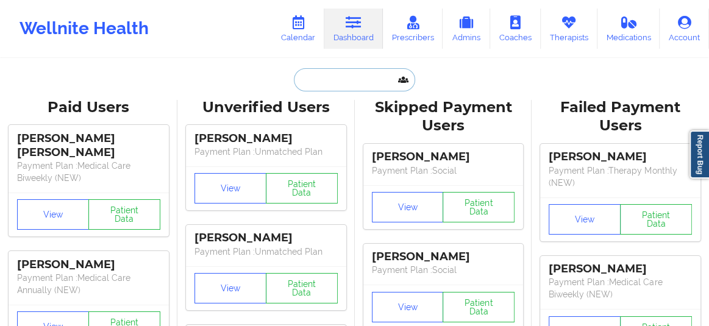
click at [330, 83] on input "text" at bounding box center [354, 79] width 121 height 23
paste input "Adrian Walter"
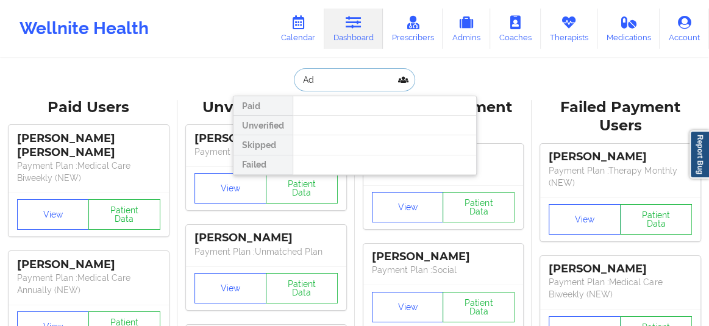
type input "A"
type input "Adrian W"
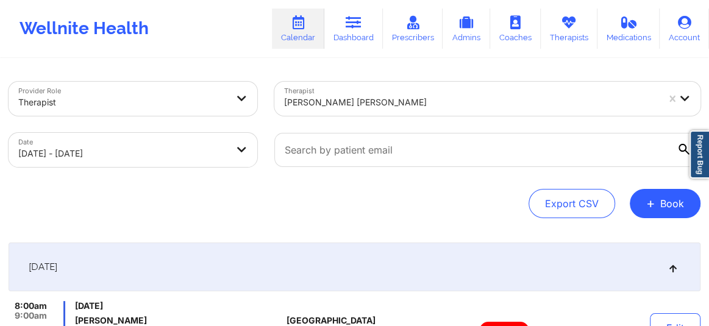
click at [347, 110] on div "[PERSON_NAME] [PERSON_NAME]" at bounding box center [471, 102] width 374 height 27
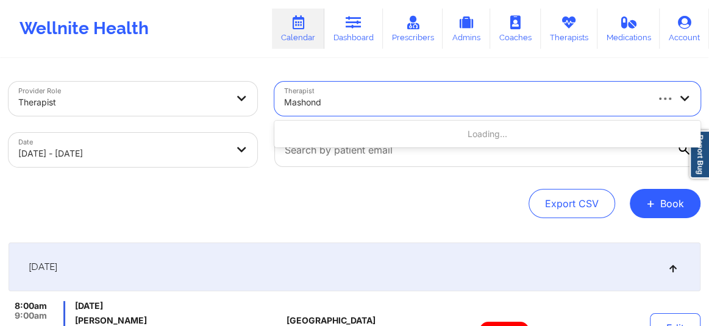
type input "[PERSON_NAME]"
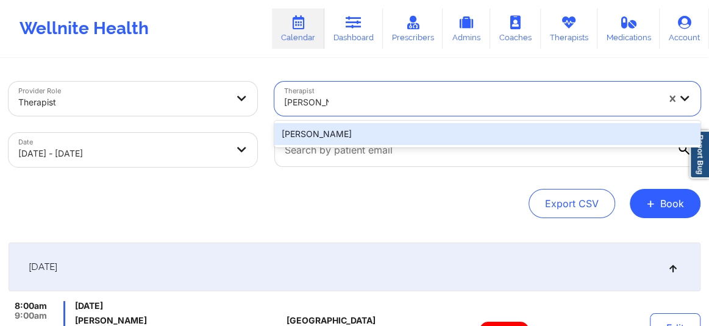
click at [334, 139] on div "[PERSON_NAME]" at bounding box center [487, 134] width 426 height 22
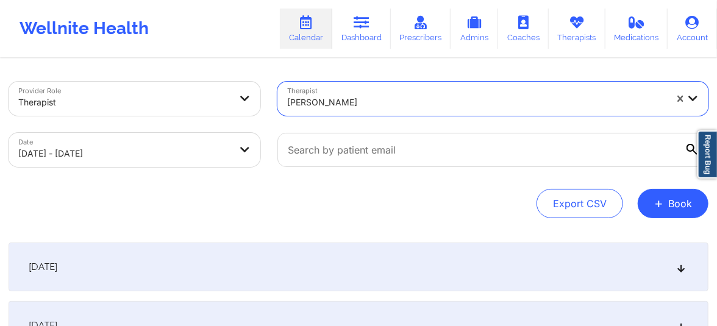
select select "2025-9"
select select "2025-10"
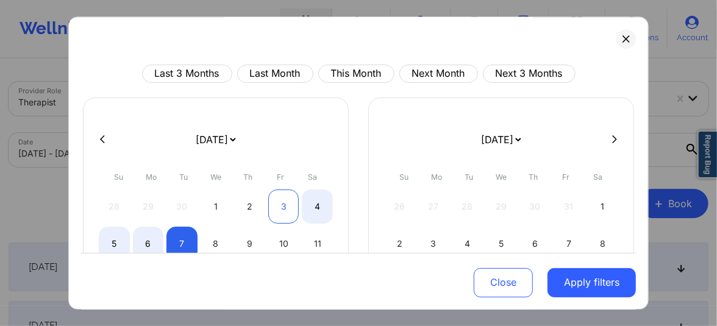
click at [278, 205] on div "3" at bounding box center [283, 207] width 31 height 34
select select "2025-9"
select select "2025-10"
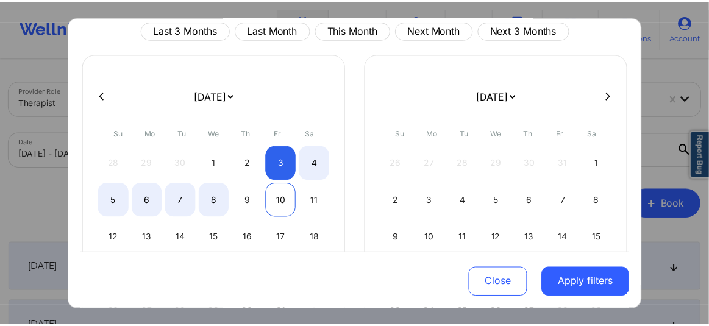
scroll to position [46, 0]
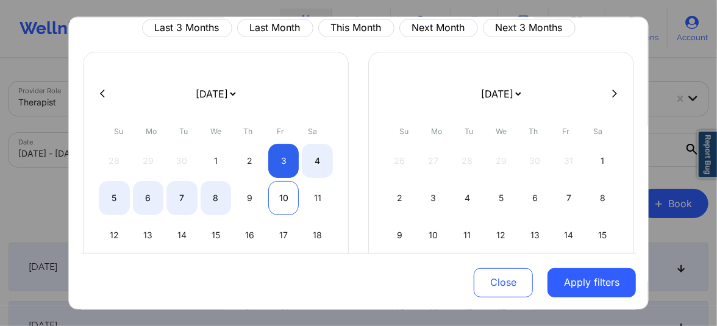
select select "2025-9"
select select "2025-10"
select select "2025-9"
select select "2025-10"
click at [321, 197] on div "11" at bounding box center [317, 198] width 31 height 34
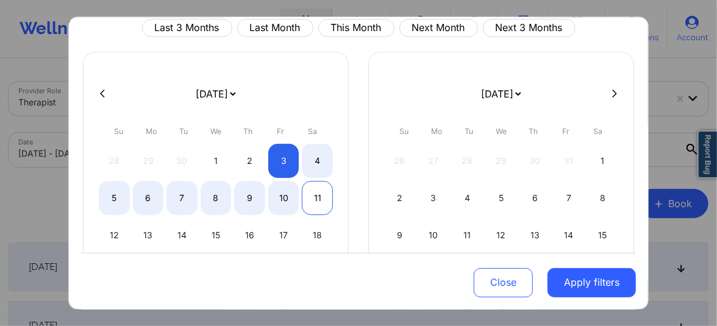
select select "2025-9"
select select "2025-10"
click at [617, 287] on button "Apply filters" at bounding box center [592, 282] width 88 height 29
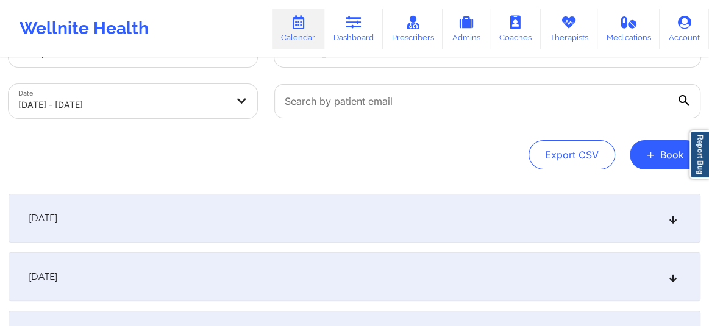
scroll to position [55, 0]
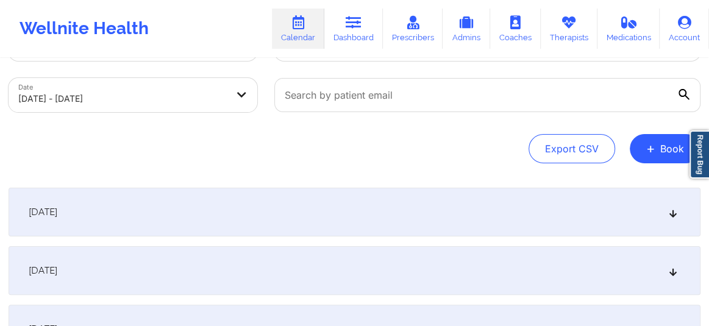
click at [676, 216] on icon at bounding box center [673, 212] width 10 height 9
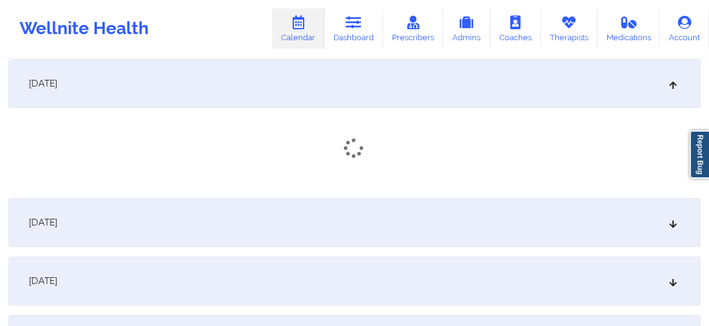
scroll to position [184, 0]
click at [684, 226] on div "[DATE]" at bounding box center [355, 226] width 692 height 49
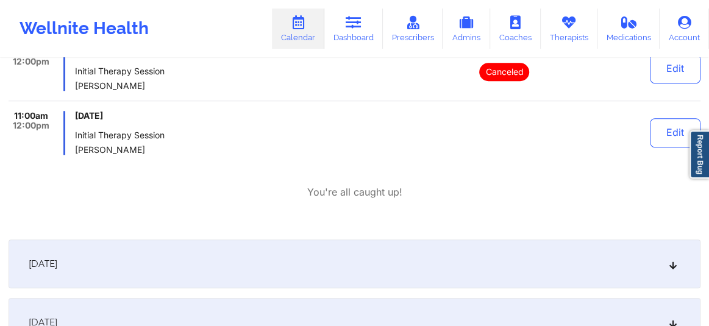
scroll to position [592, 0]
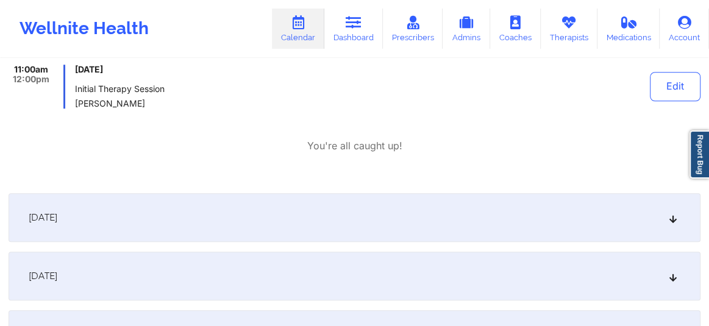
click at [668, 216] on icon at bounding box center [673, 217] width 10 height 9
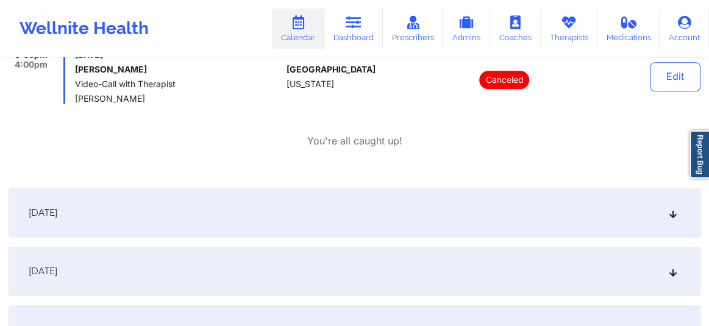
scroll to position [878, 0]
click at [675, 222] on div "[DATE]" at bounding box center [355, 212] width 692 height 49
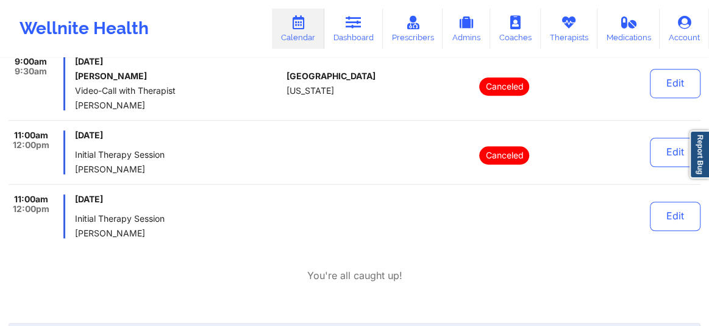
scroll to position [0, 0]
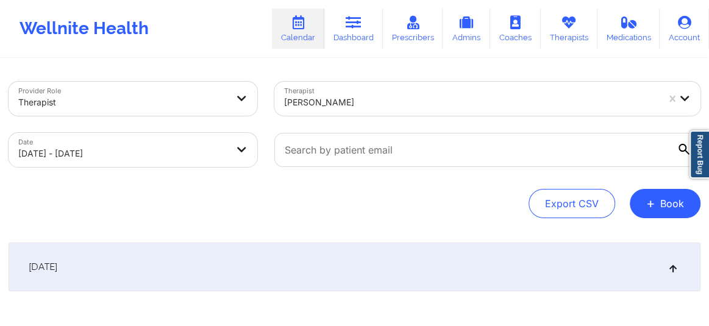
click at [338, 97] on div at bounding box center [471, 102] width 374 height 15
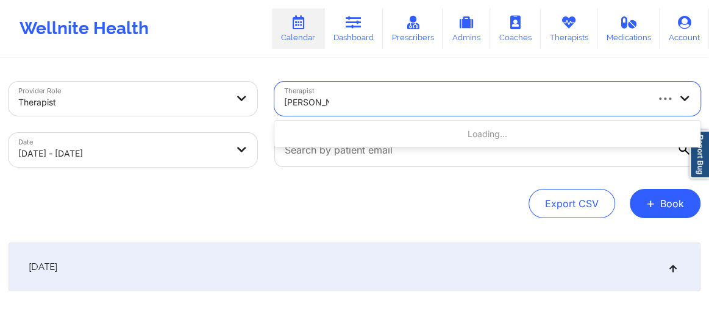
type input "[PERSON_NAME]"
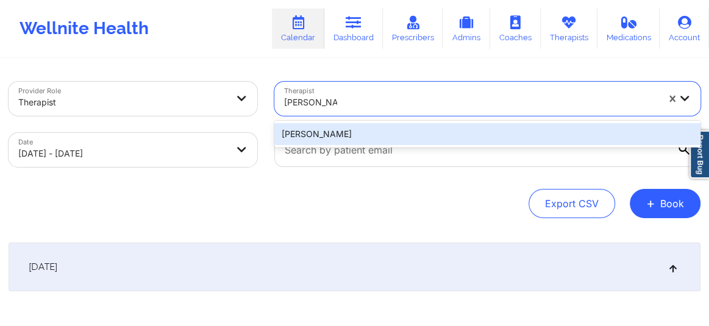
click at [324, 138] on div "[PERSON_NAME]" at bounding box center [487, 134] width 426 height 22
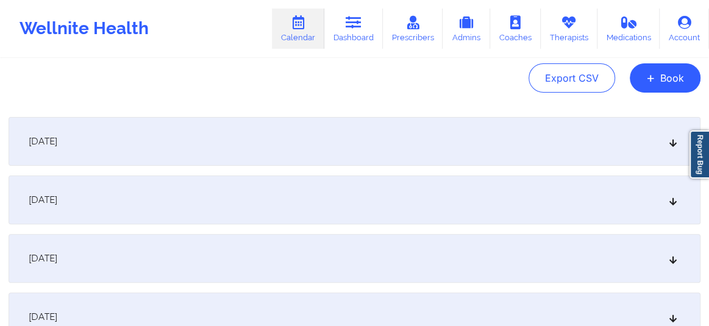
scroll to position [157, 0]
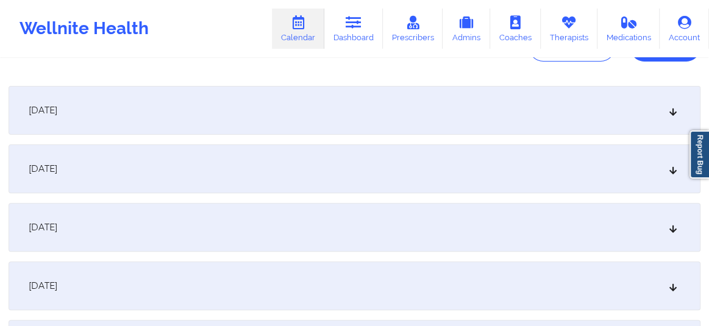
click at [342, 102] on div "[DATE]" at bounding box center [355, 110] width 692 height 49
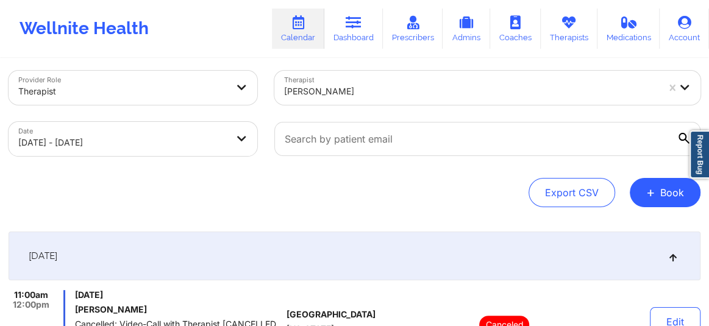
scroll to position [0, 0]
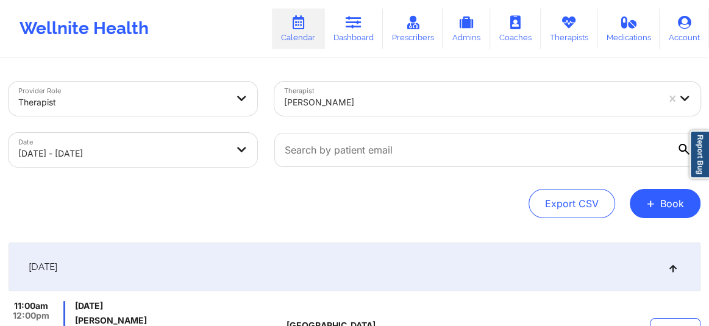
click at [313, 109] on div at bounding box center [471, 102] width 374 height 15
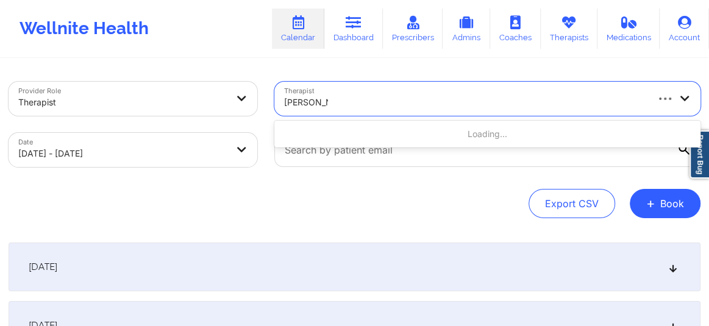
type input "[PERSON_NAME]"
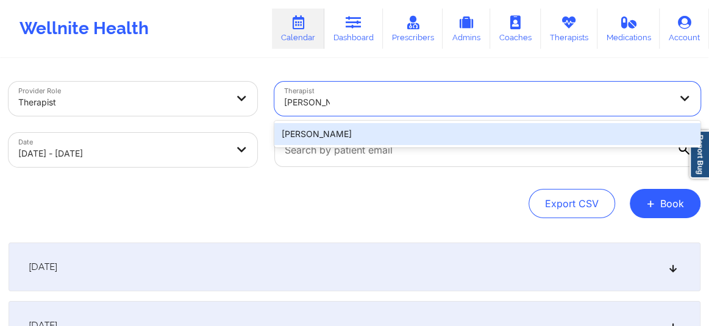
click at [334, 141] on div "[PERSON_NAME]" at bounding box center [487, 134] width 426 height 22
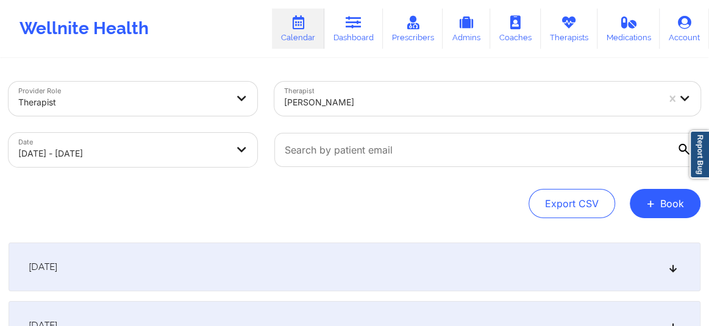
click at [493, 256] on div "[DATE]" at bounding box center [355, 267] width 692 height 49
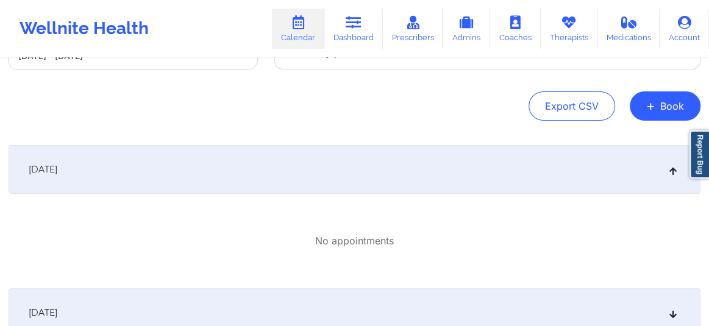
scroll to position [101, 0]
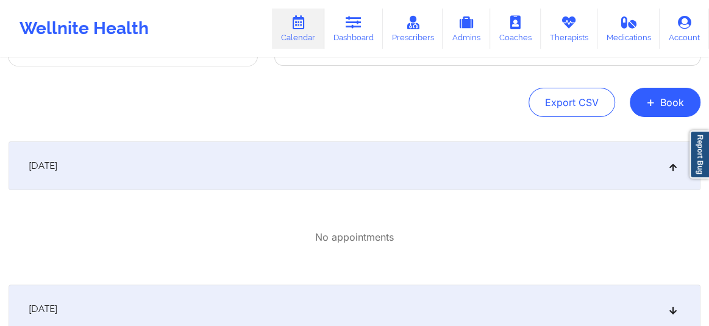
click at [512, 299] on div "[DATE]" at bounding box center [355, 309] width 692 height 49
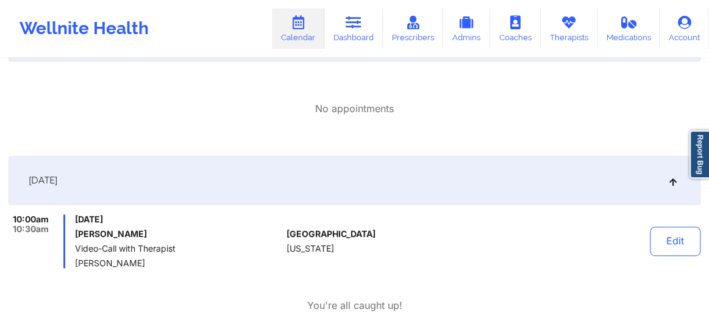
scroll to position [229, 0]
